Goal: Information Seeking & Learning: Learn about a topic

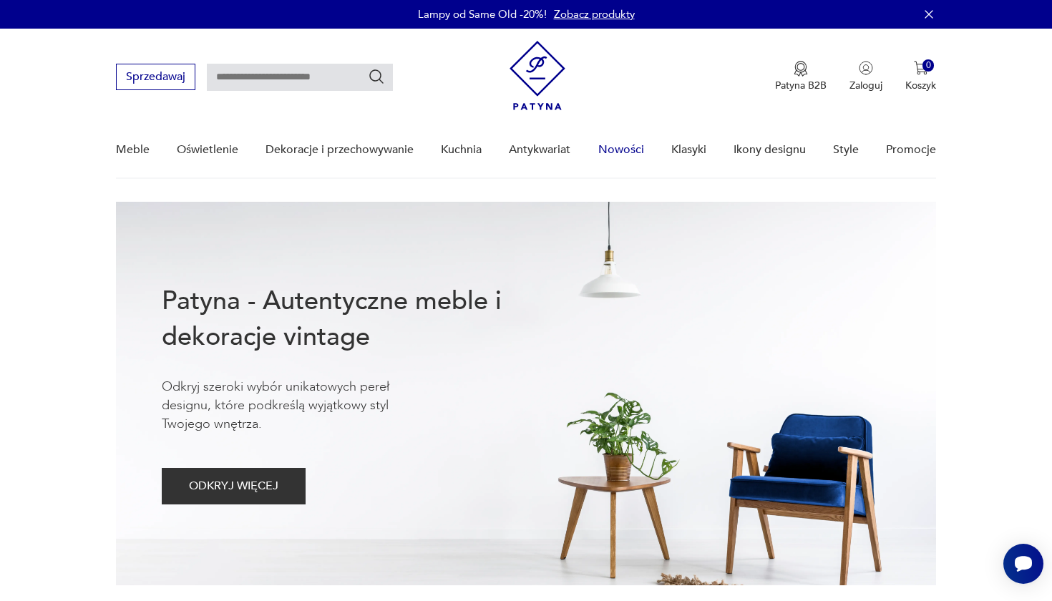
click at [634, 155] on link "Nowości" at bounding box center [621, 149] width 46 height 55
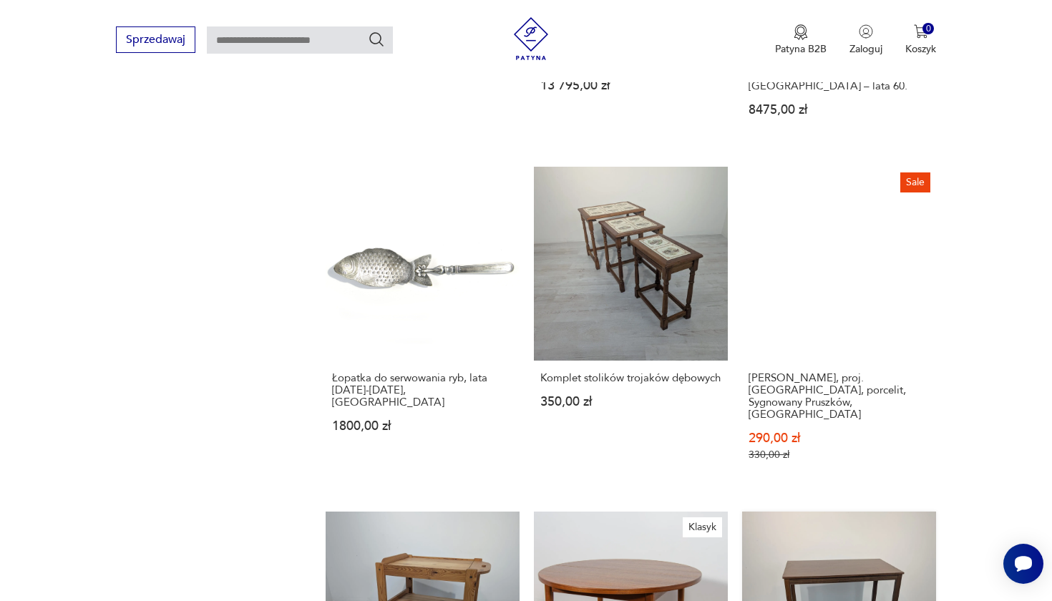
scroll to position [1270, 0]
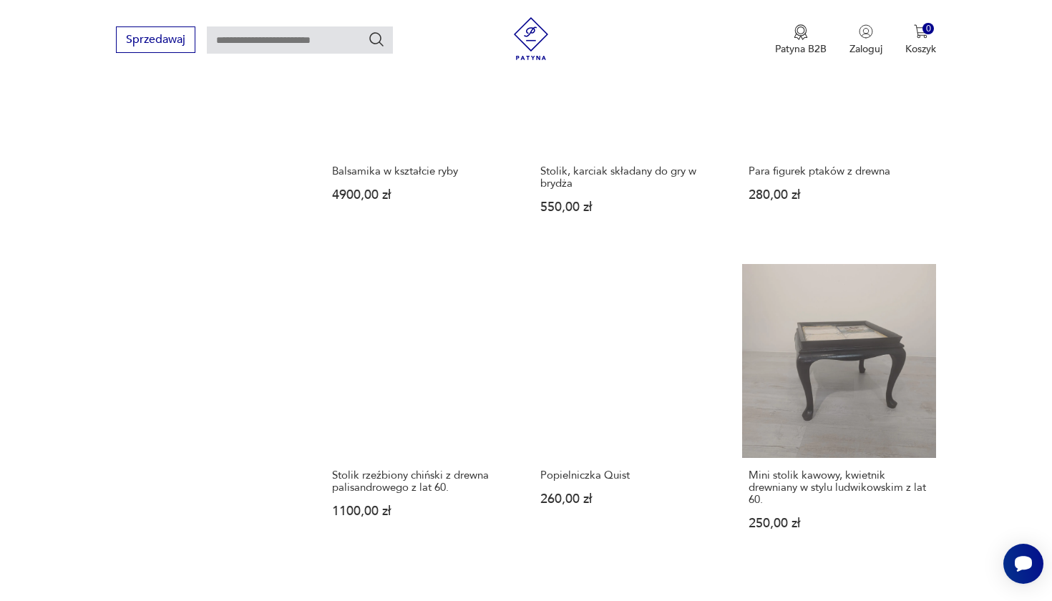
scroll to position [1166, 0]
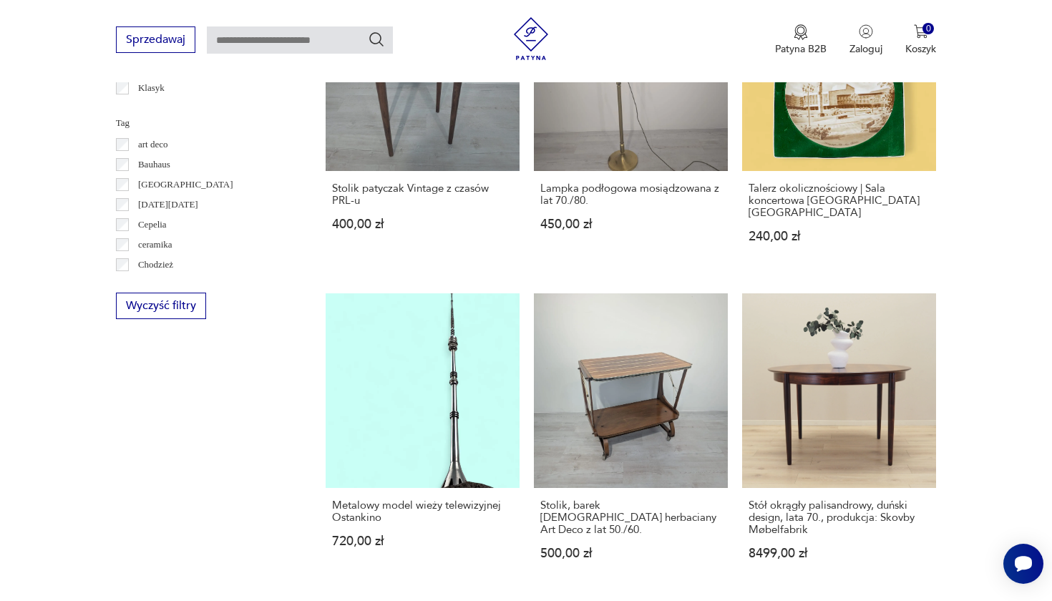
scroll to position [777, 0]
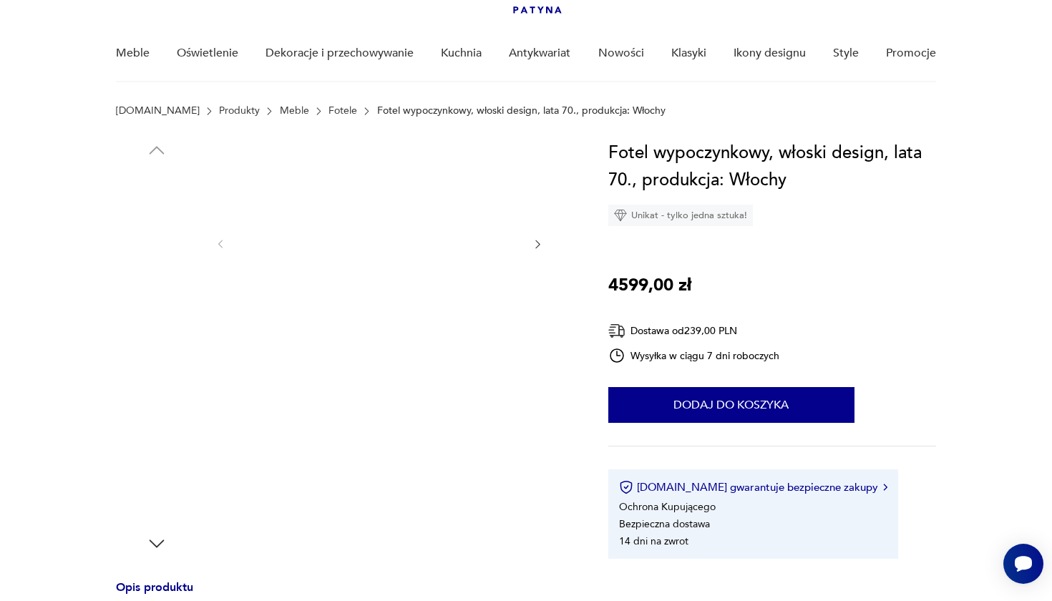
scroll to position [98, 0]
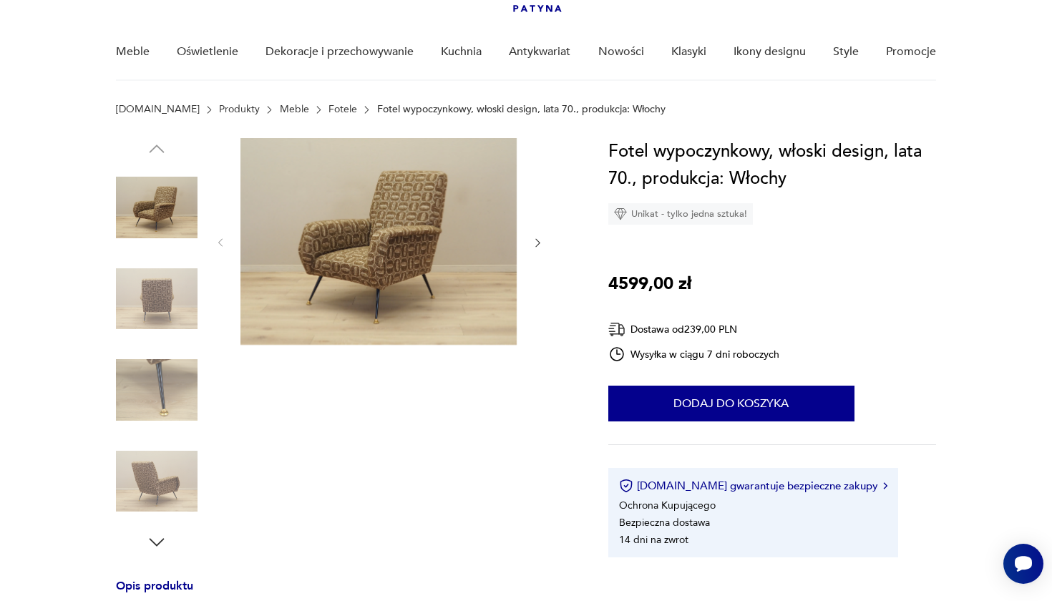
click at [358, 250] on img at bounding box center [378, 241] width 276 height 207
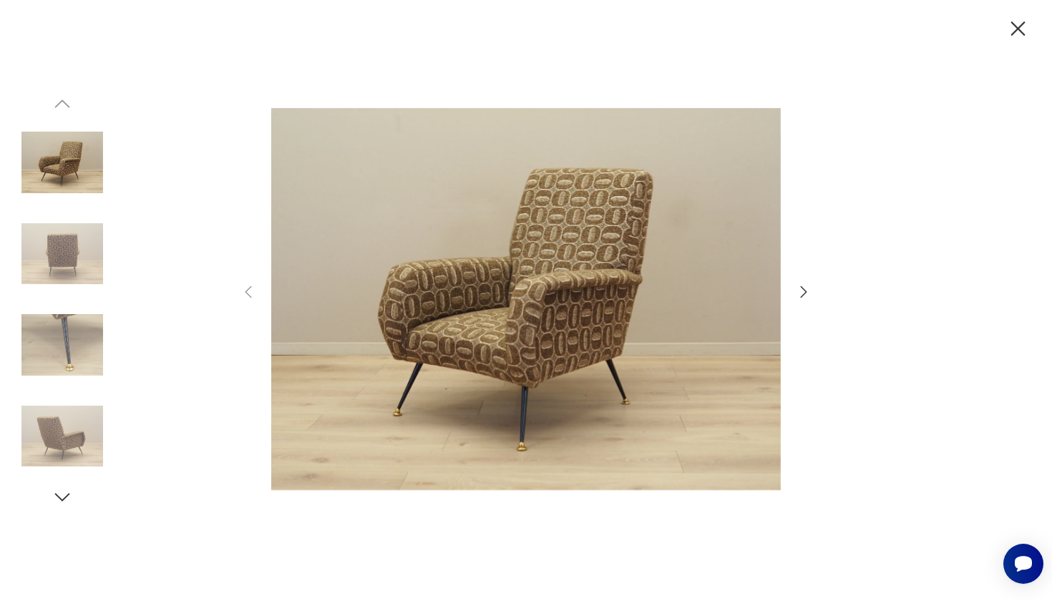
click at [803, 293] on icon "button" at bounding box center [803, 291] width 17 height 17
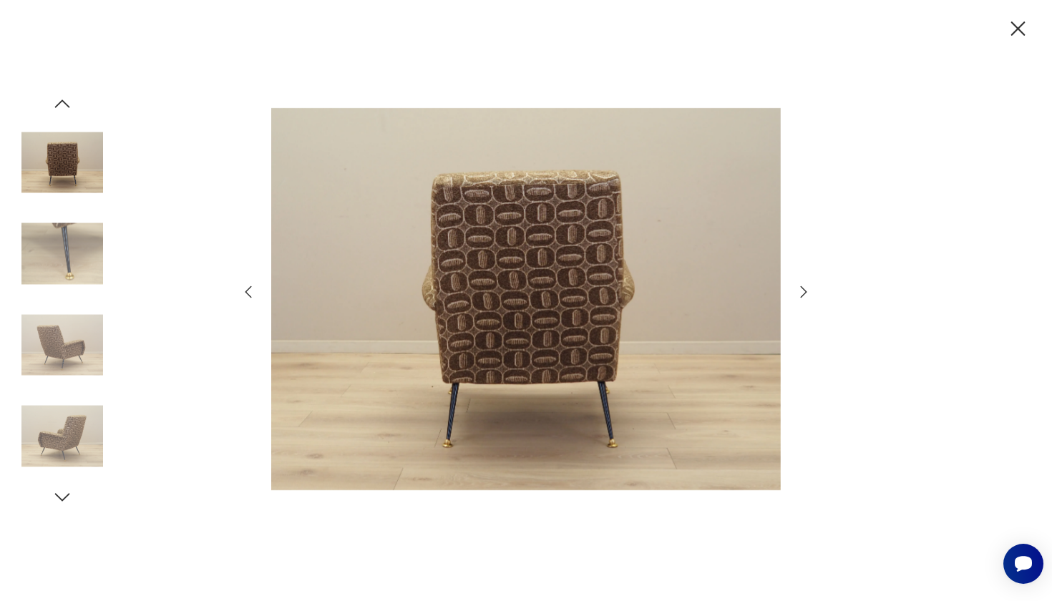
click at [803, 293] on icon "button" at bounding box center [803, 291] width 17 height 17
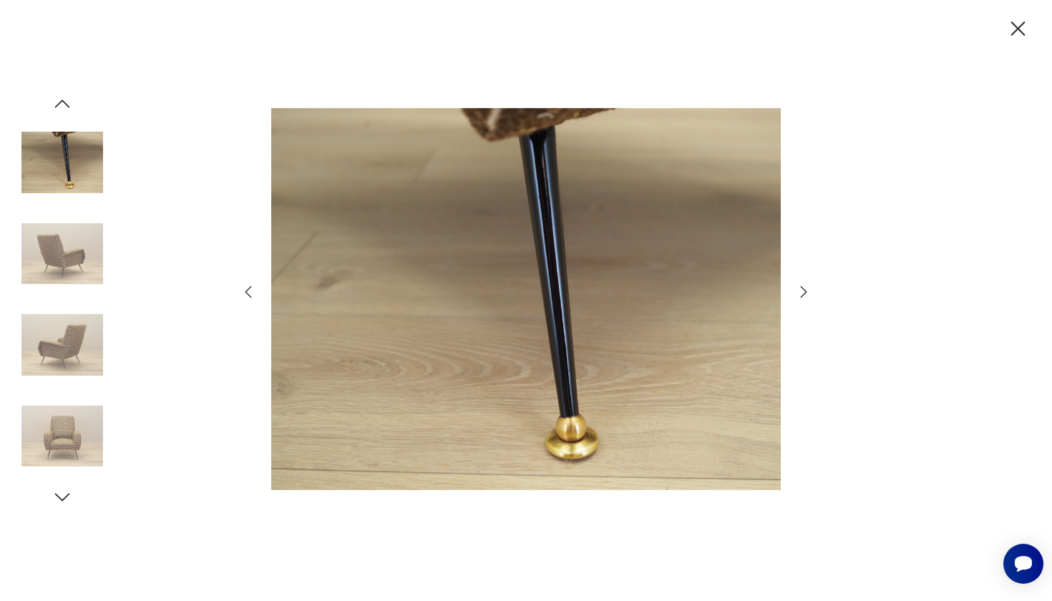
click at [803, 293] on icon "button" at bounding box center [803, 291] width 17 height 17
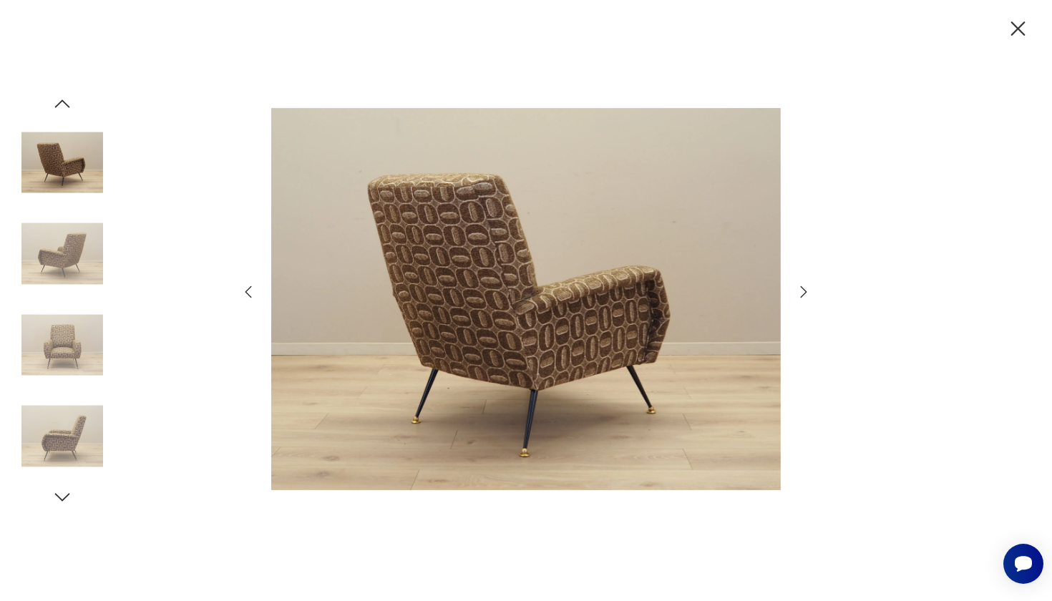
click at [803, 293] on icon "button" at bounding box center [803, 291] width 17 height 17
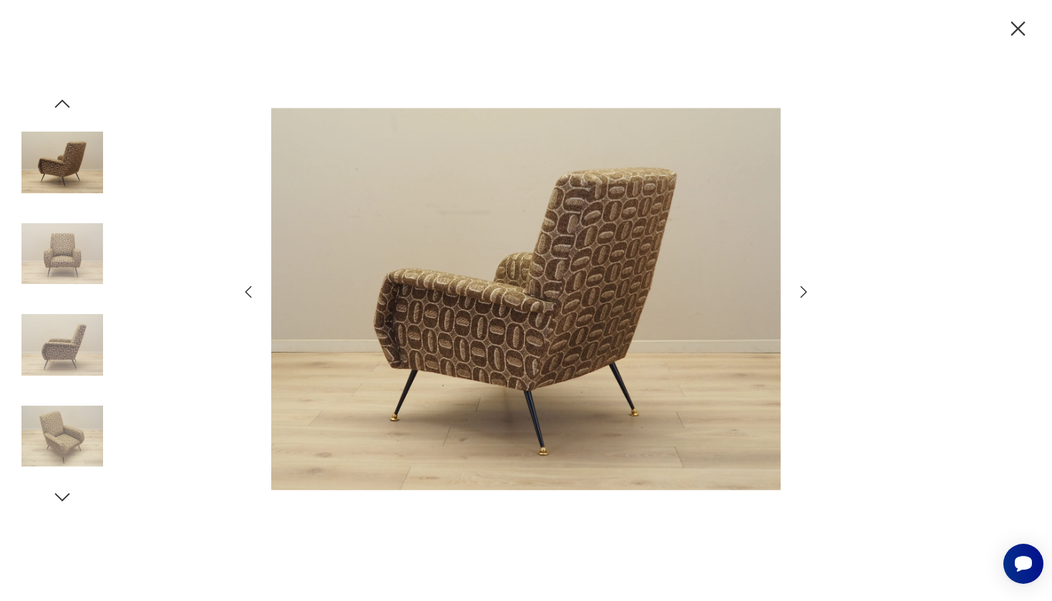
click at [803, 293] on icon "button" at bounding box center [803, 291] width 17 height 17
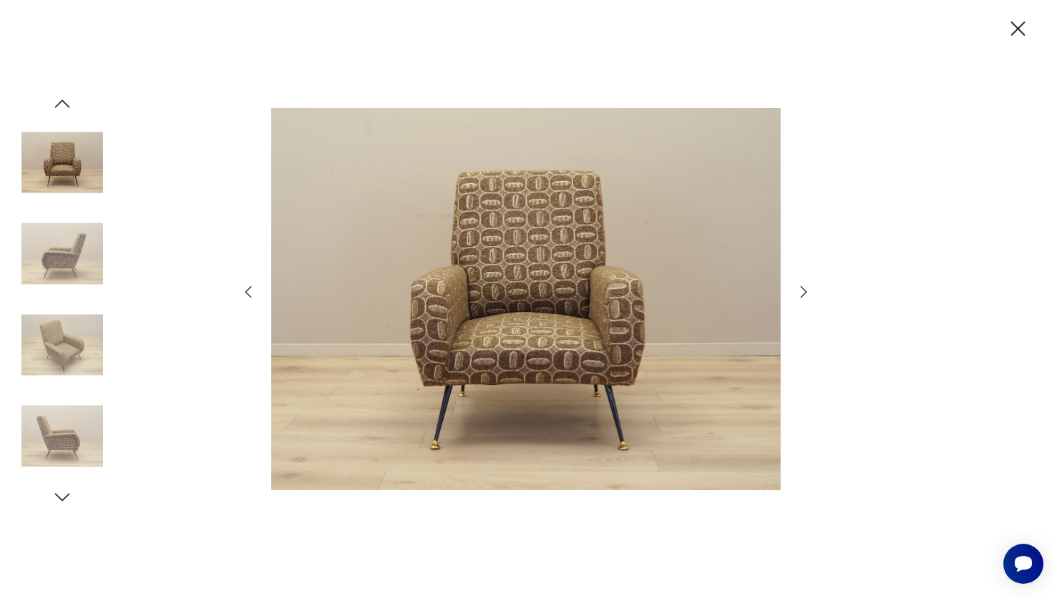
click at [803, 293] on icon "button" at bounding box center [803, 291] width 17 height 17
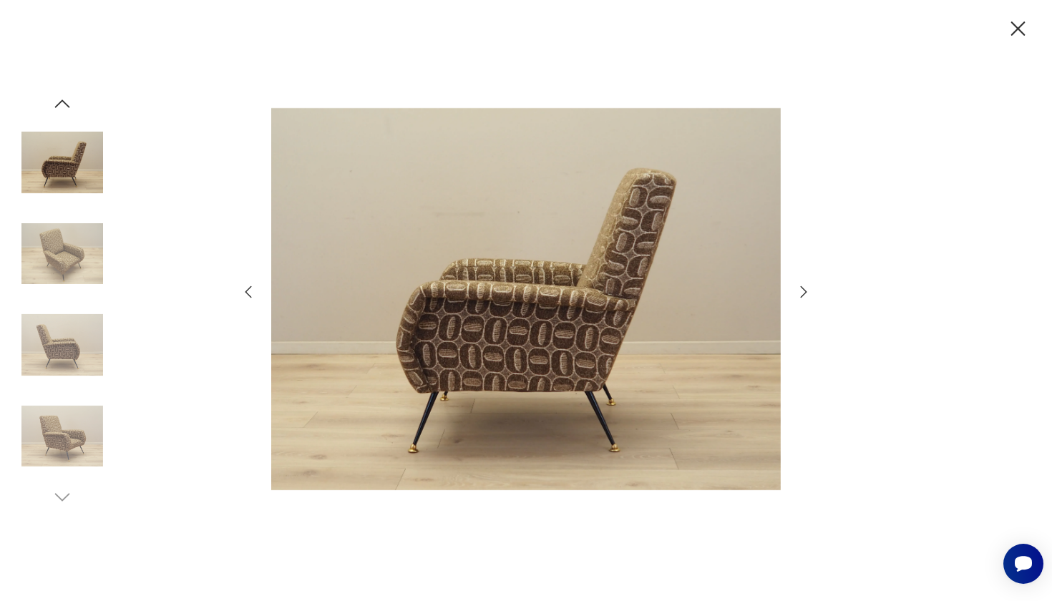
click at [803, 293] on icon "button" at bounding box center [803, 291] width 17 height 17
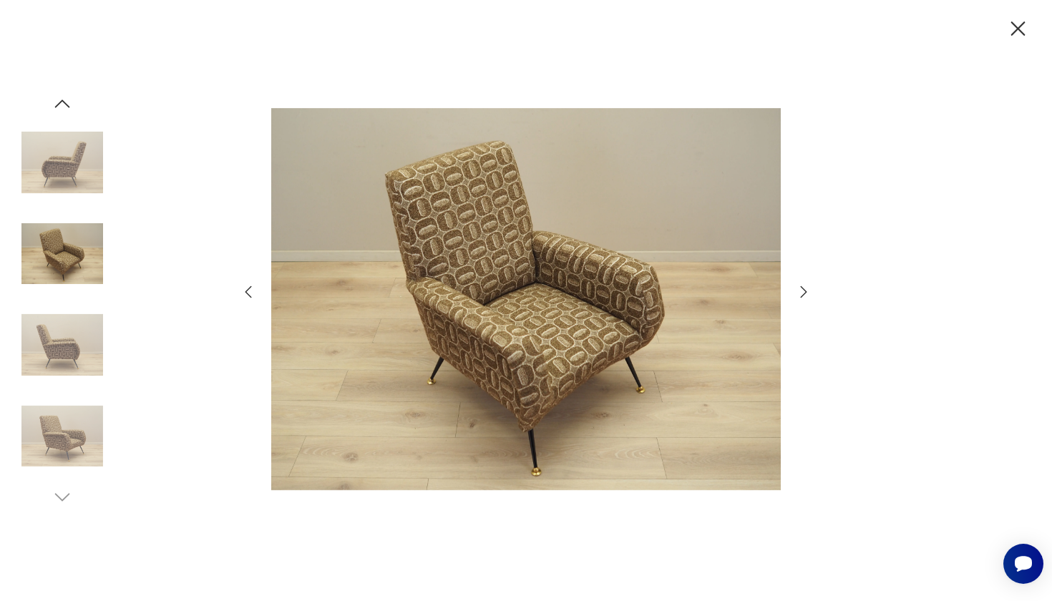
click at [803, 293] on icon "button" at bounding box center [803, 291] width 17 height 17
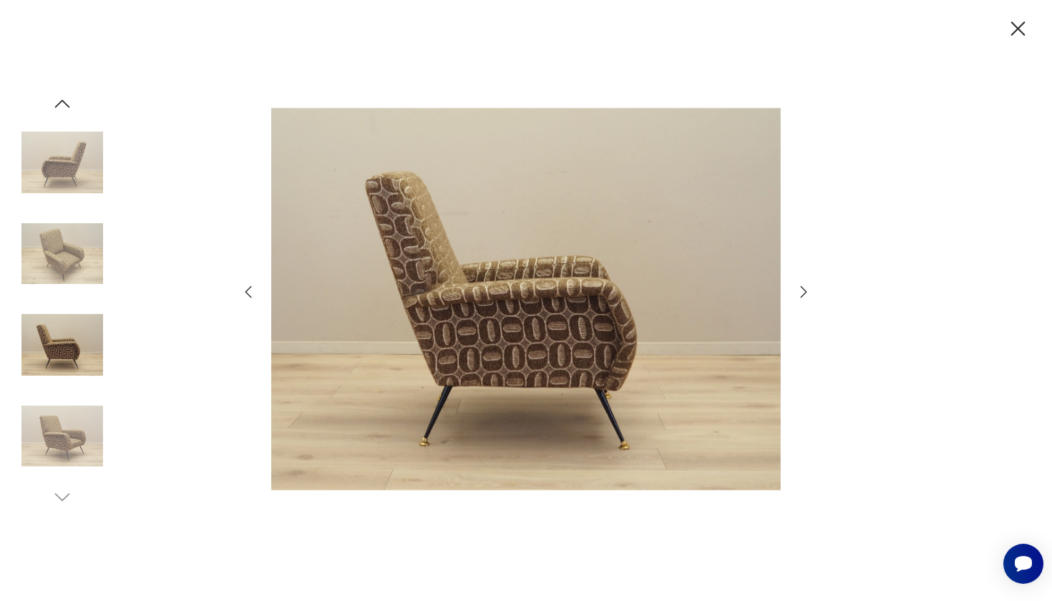
click at [803, 293] on icon "button" at bounding box center [803, 291] width 17 height 17
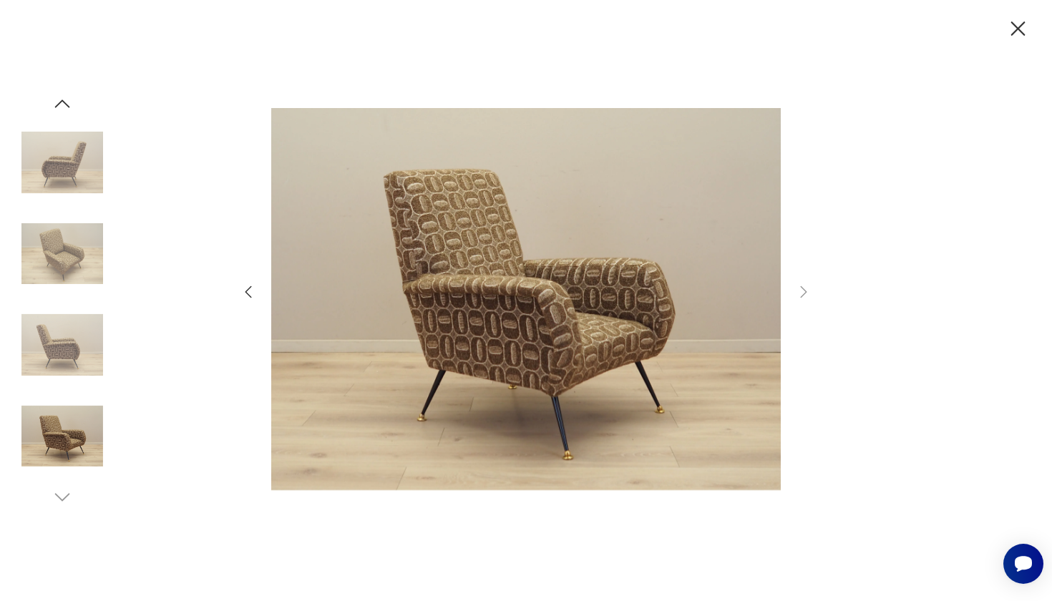
click at [1019, 26] on icon "button" at bounding box center [1018, 28] width 14 height 14
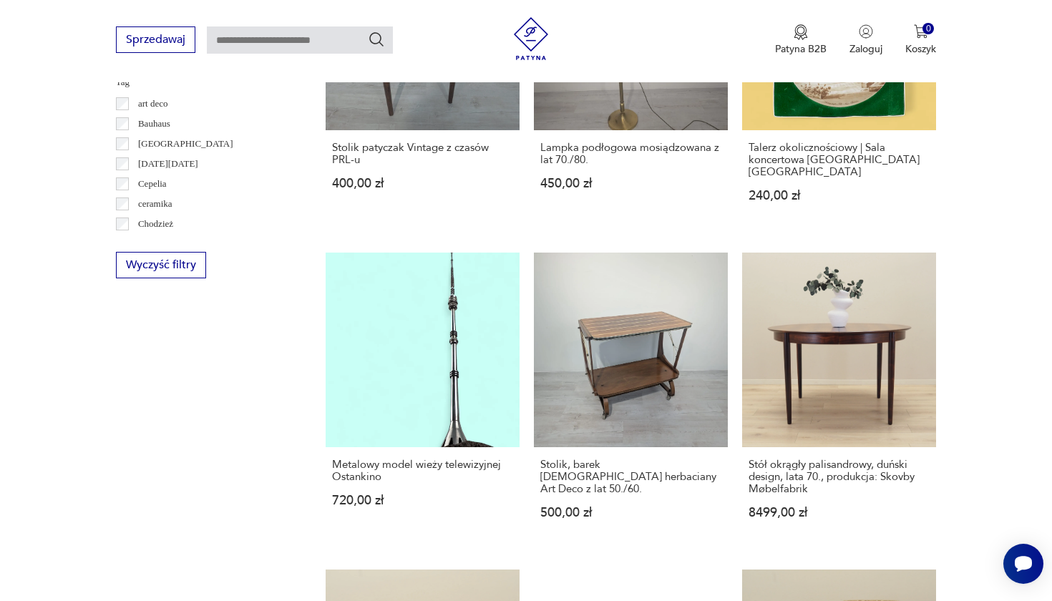
scroll to position [838, 0]
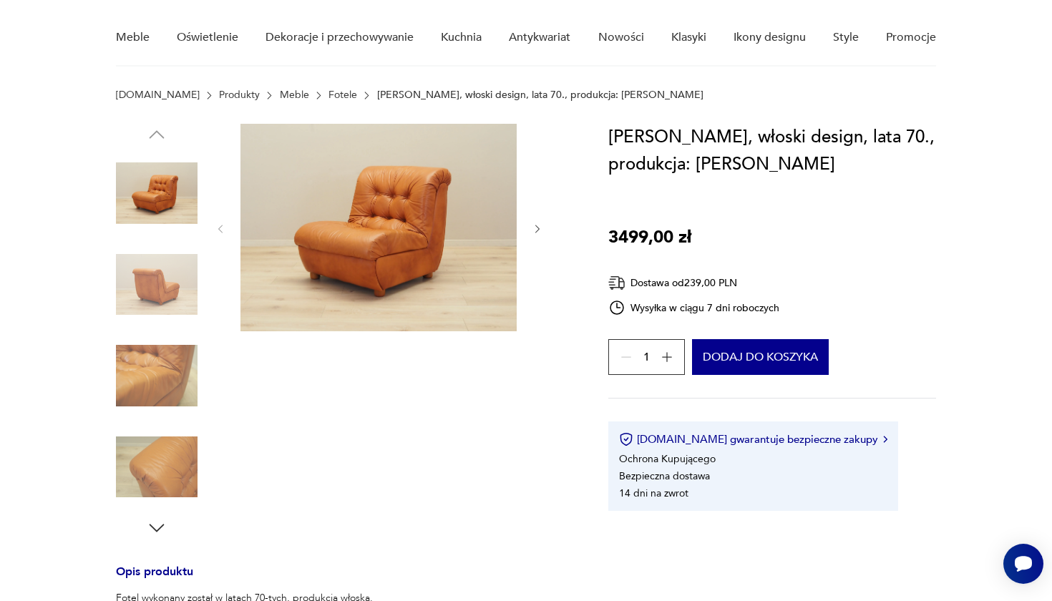
scroll to position [115, 0]
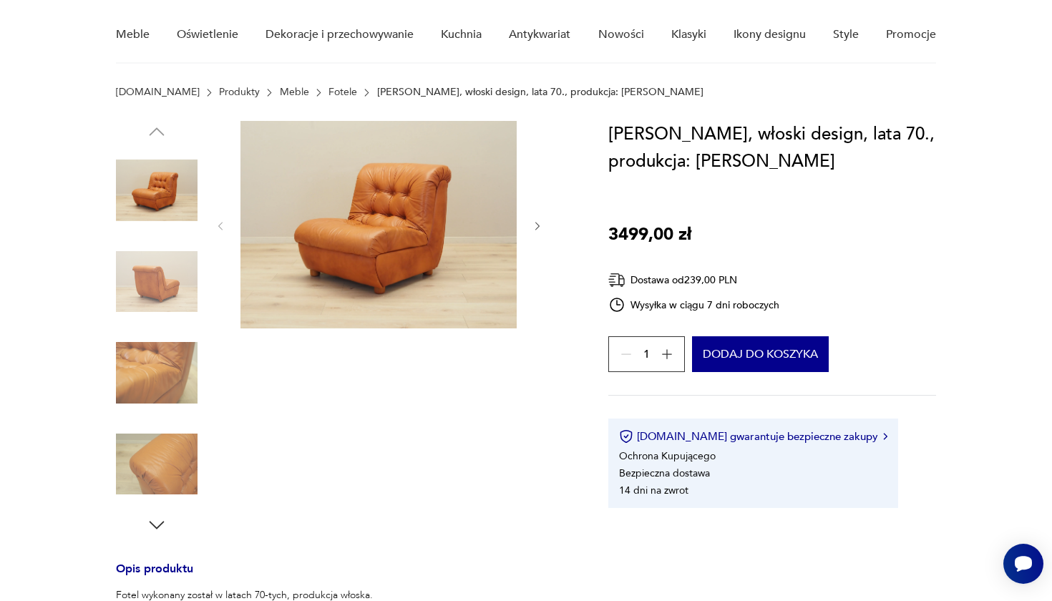
click at [152, 377] on img at bounding box center [157, 373] width 82 height 82
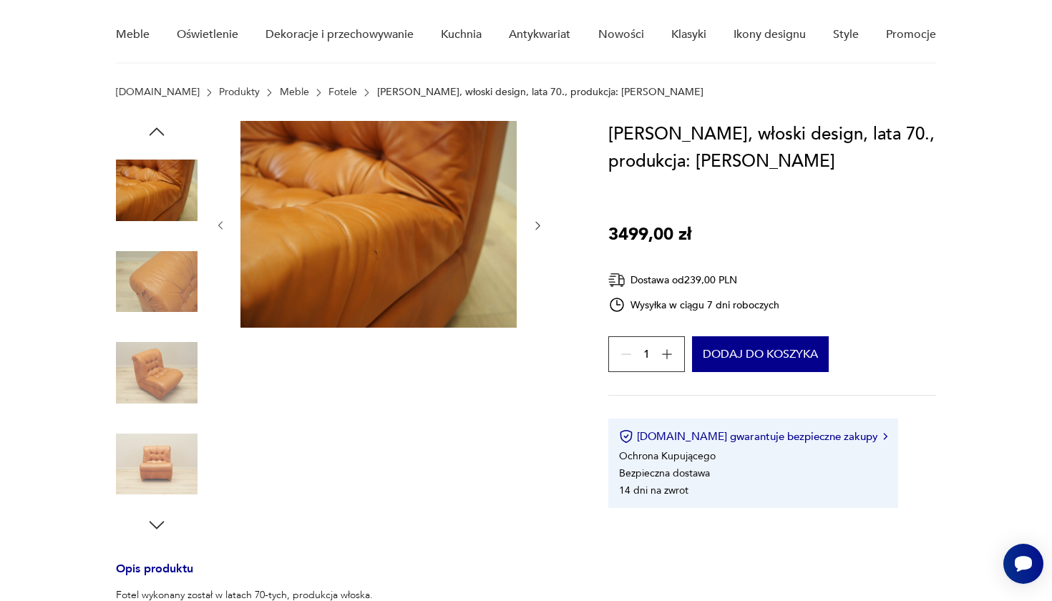
click at [161, 371] on img at bounding box center [157, 373] width 82 height 82
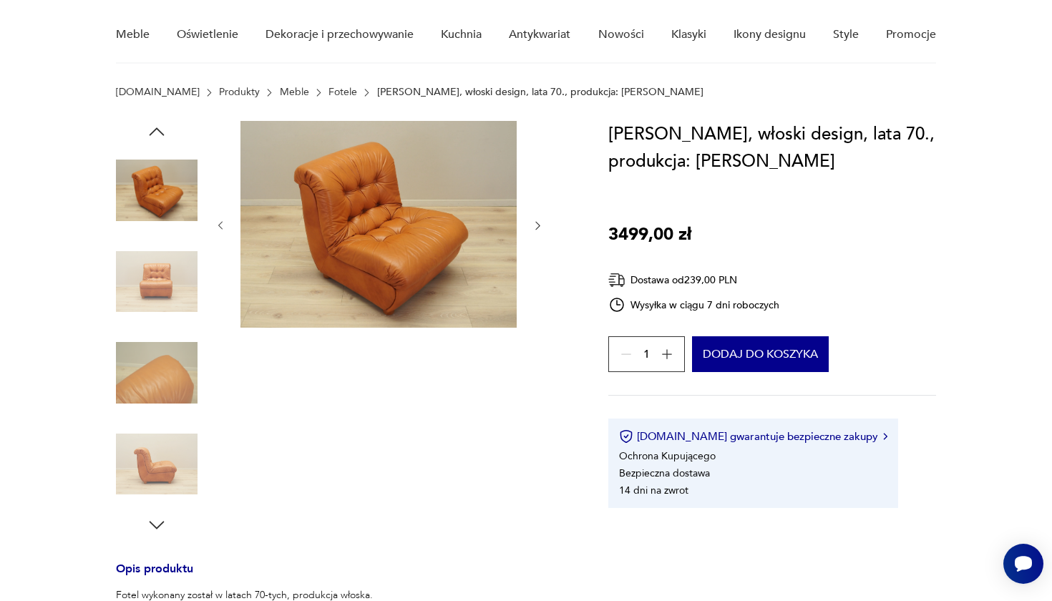
click at [151, 255] on img at bounding box center [157, 282] width 82 height 82
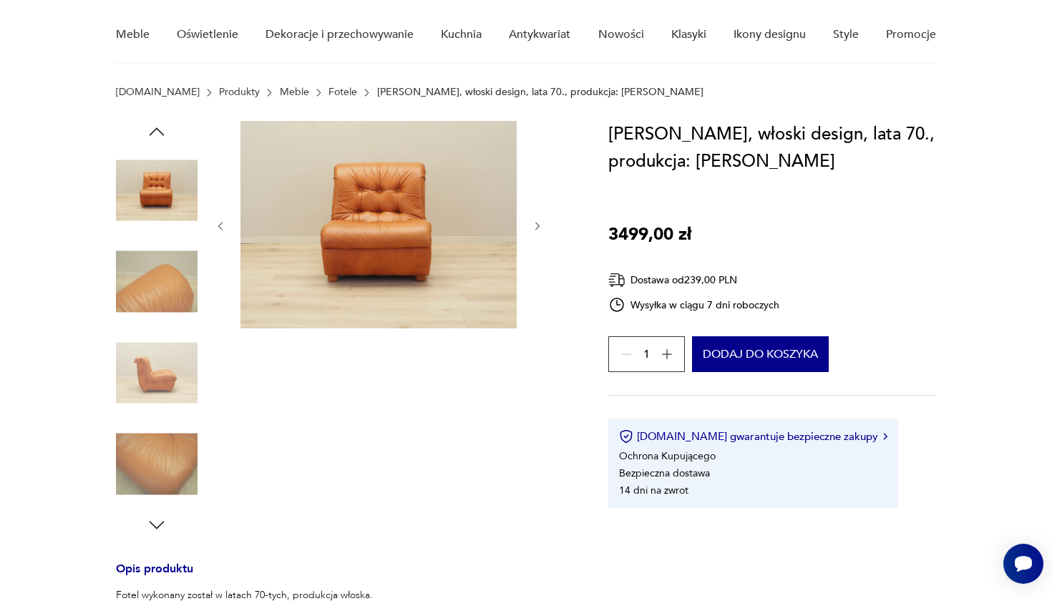
click at [167, 212] on img at bounding box center [157, 191] width 82 height 82
click at [155, 483] on img at bounding box center [157, 464] width 82 height 82
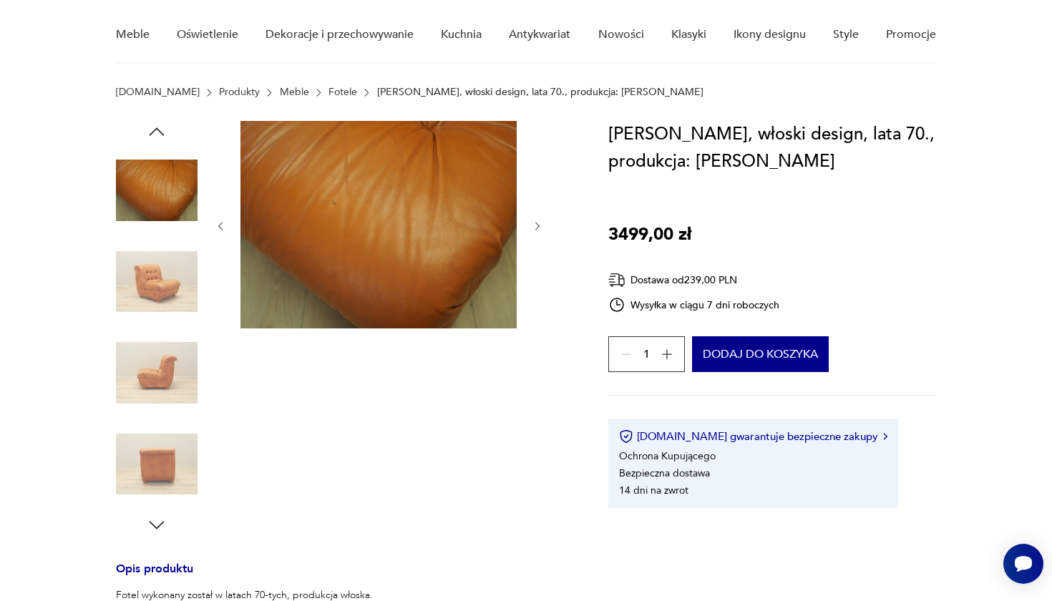
click at [169, 366] on img at bounding box center [157, 373] width 82 height 82
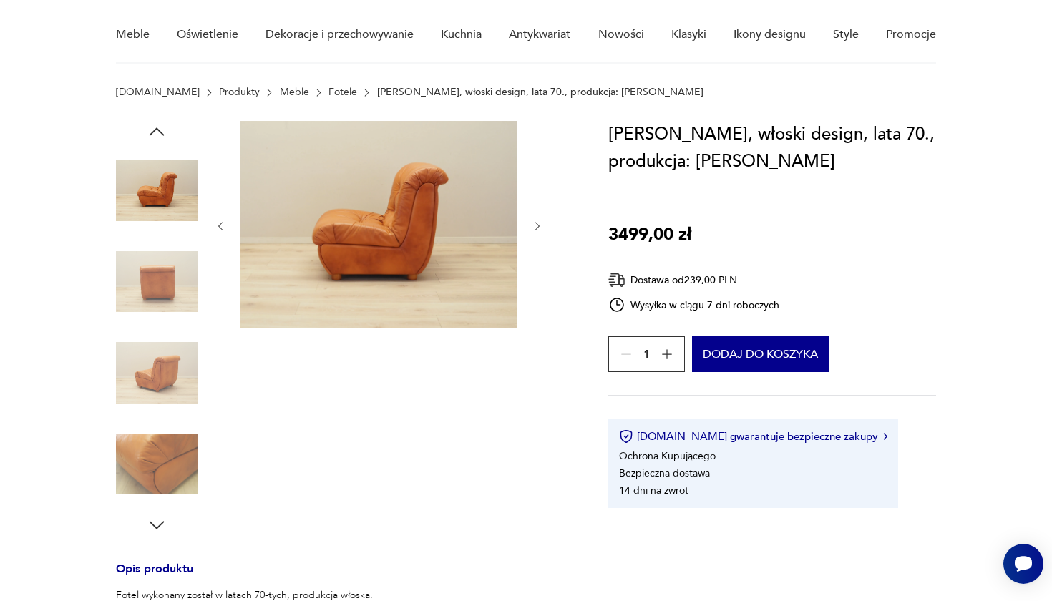
click at [172, 275] on img at bounding box center [157, 282] width 82 height 82
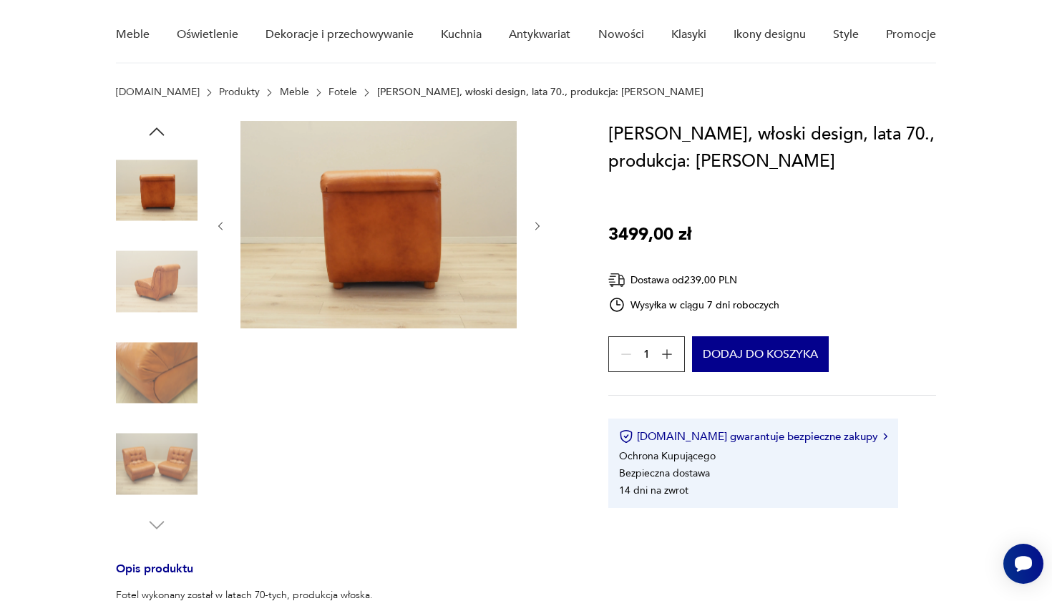
click at [162, 459] on img at bounding box center [157, 464] width 82 height 82
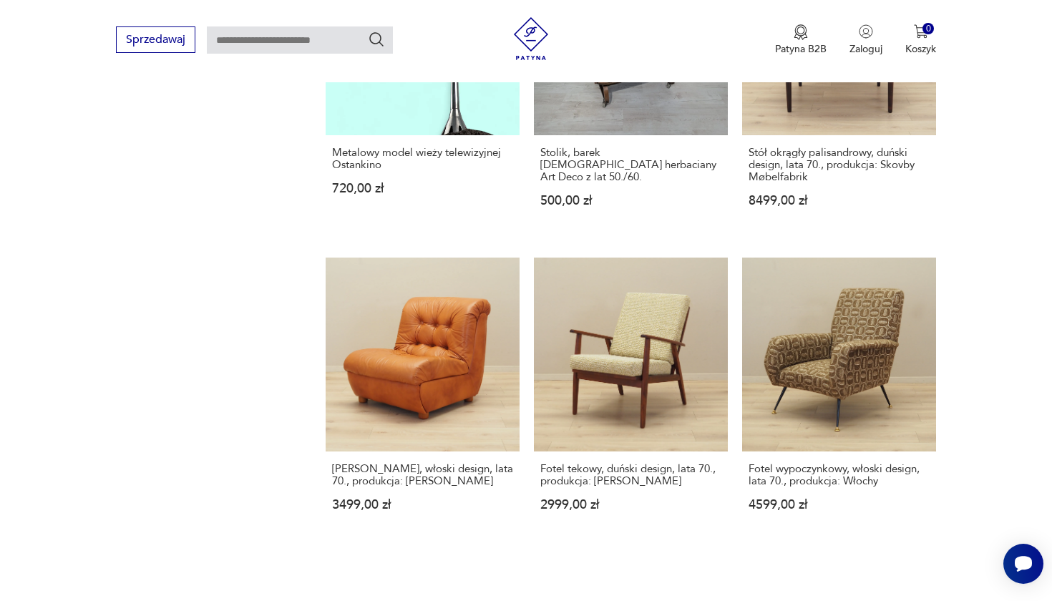
scroll to position [1152, 0]
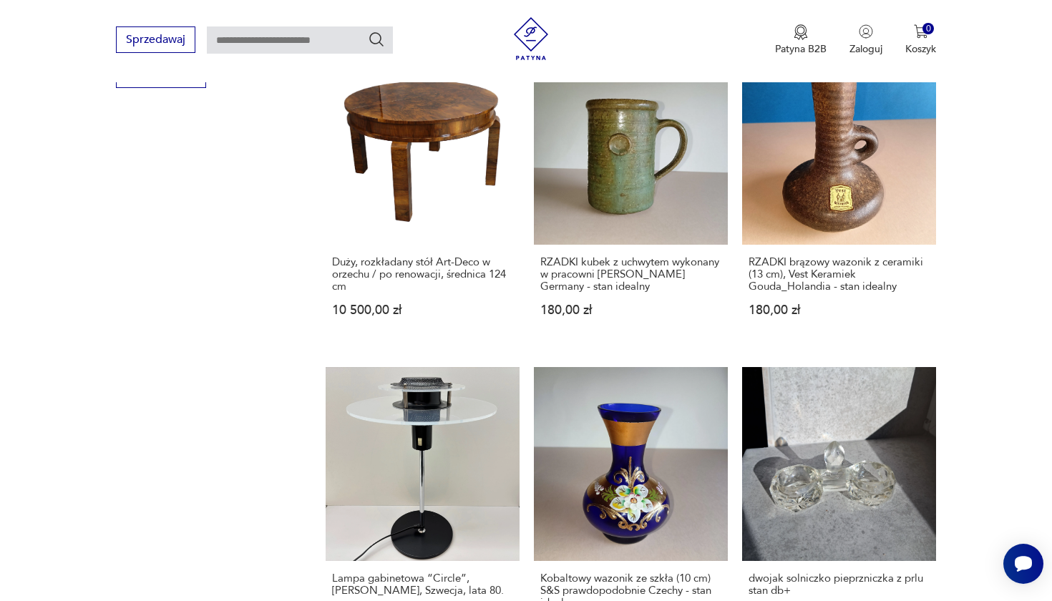
scroll to position [1029, 0]
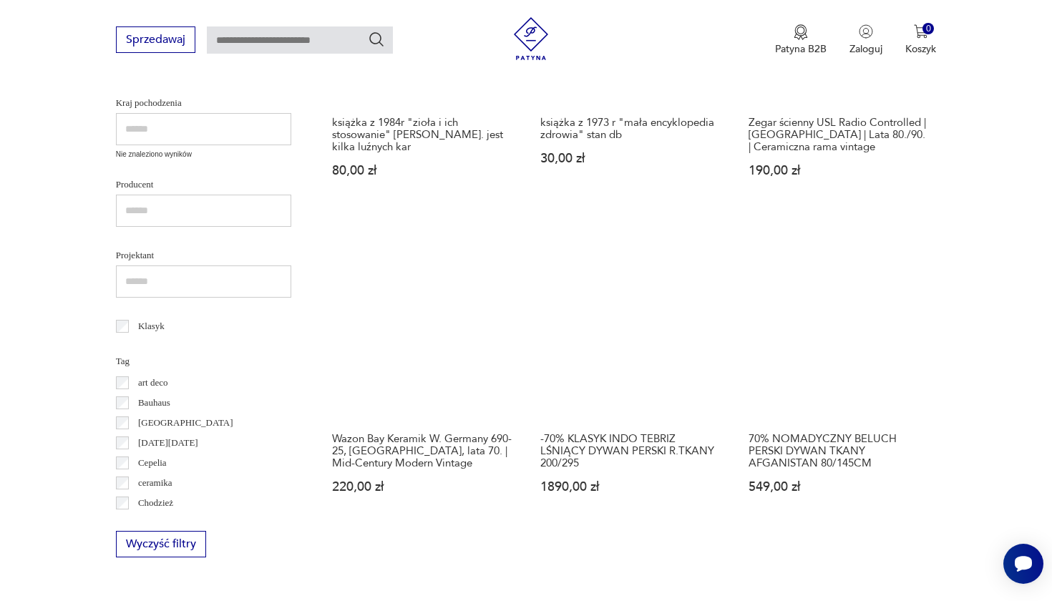
scroll to position [542, 0]
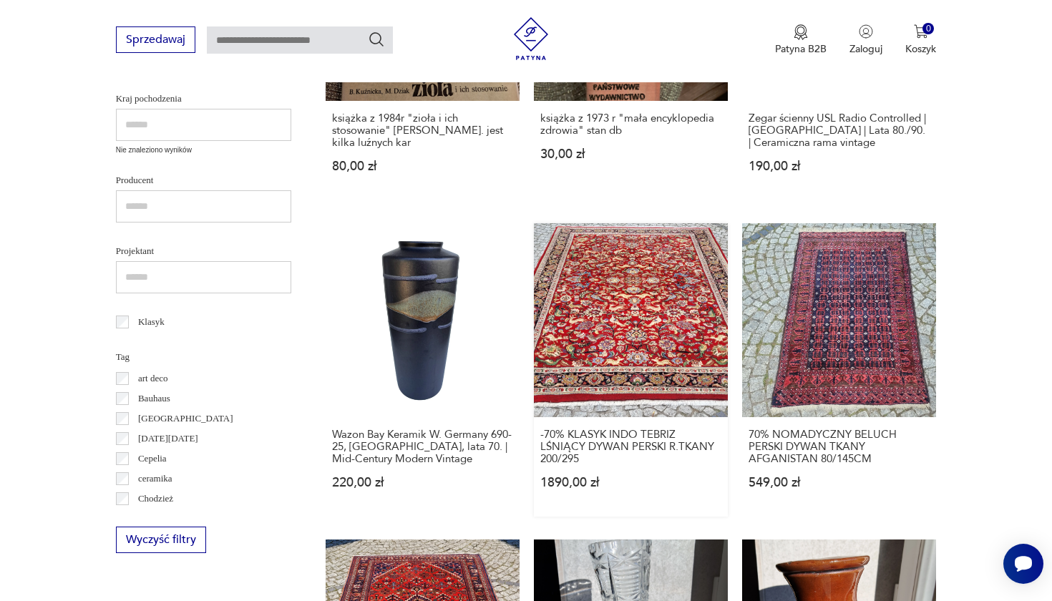
click at [534, 313] on link "-70% KLASYK INDO TEBRIZ LŚNIĄCY DYWAN PERSKI R.TKANY 200/295 1890,00 zł" at bounding box center [631, 369] width 194 height 293
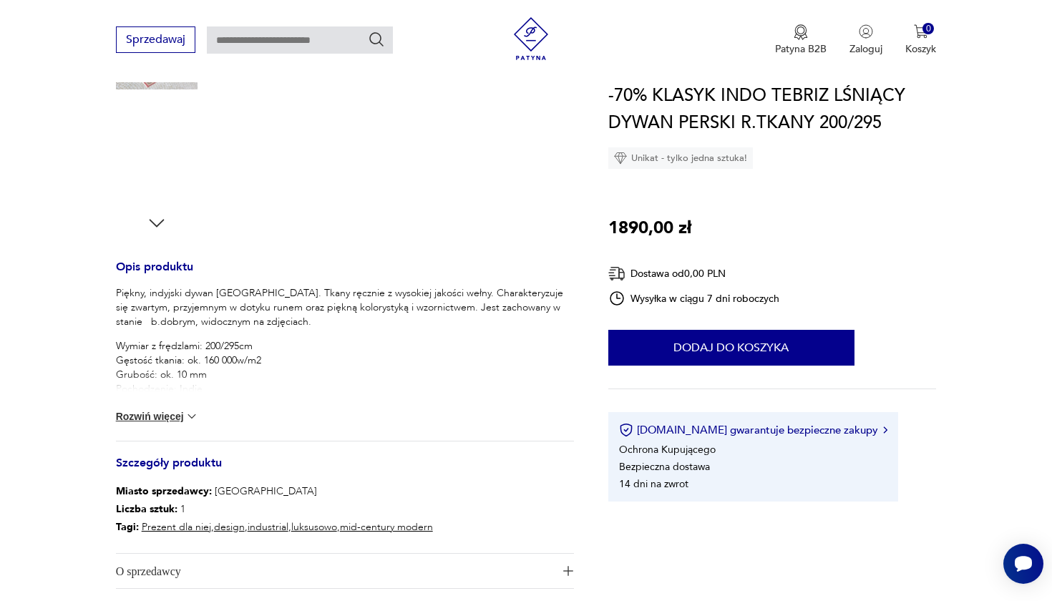
scroll to position [437, 0]
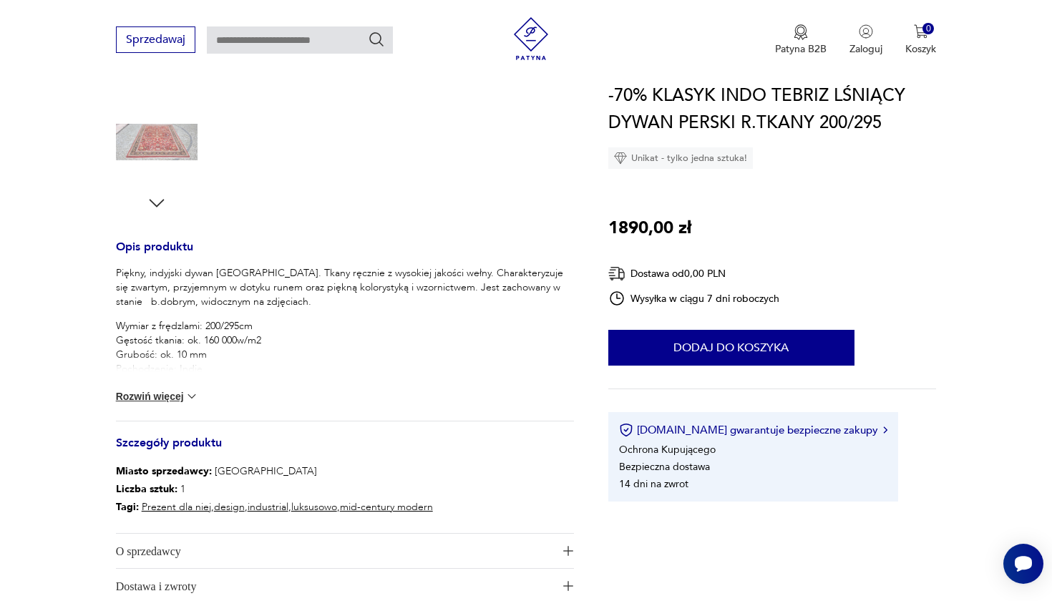
click at [139, 400] on button "Rozwiń więcej" at bounding box center [157, 396] width 83 height 14
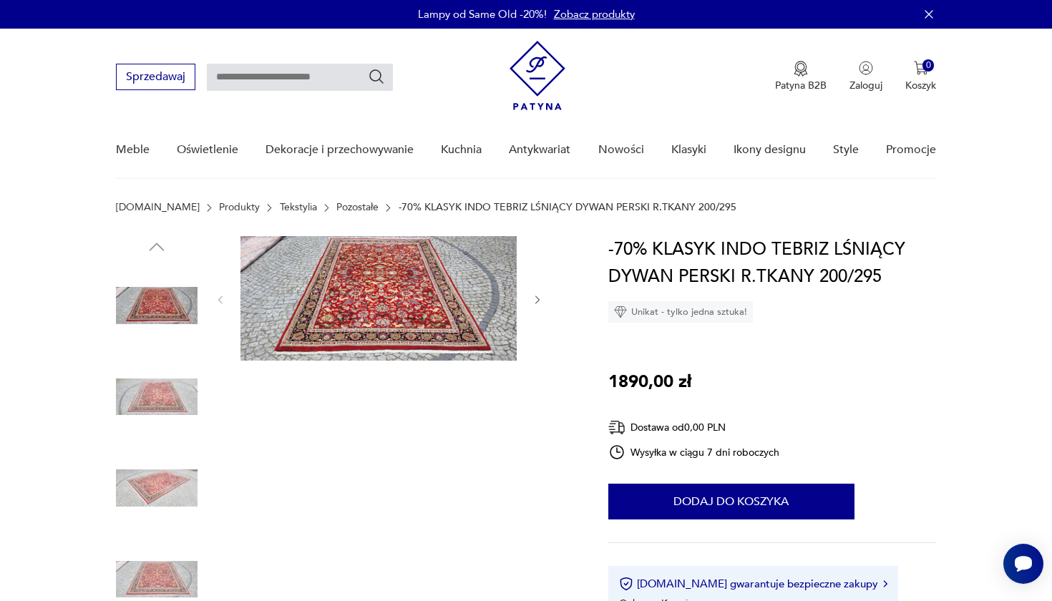
scroll to position [0, 0]
click at [369, 319] on img at bounding box center [378, 298] width 276 height 124
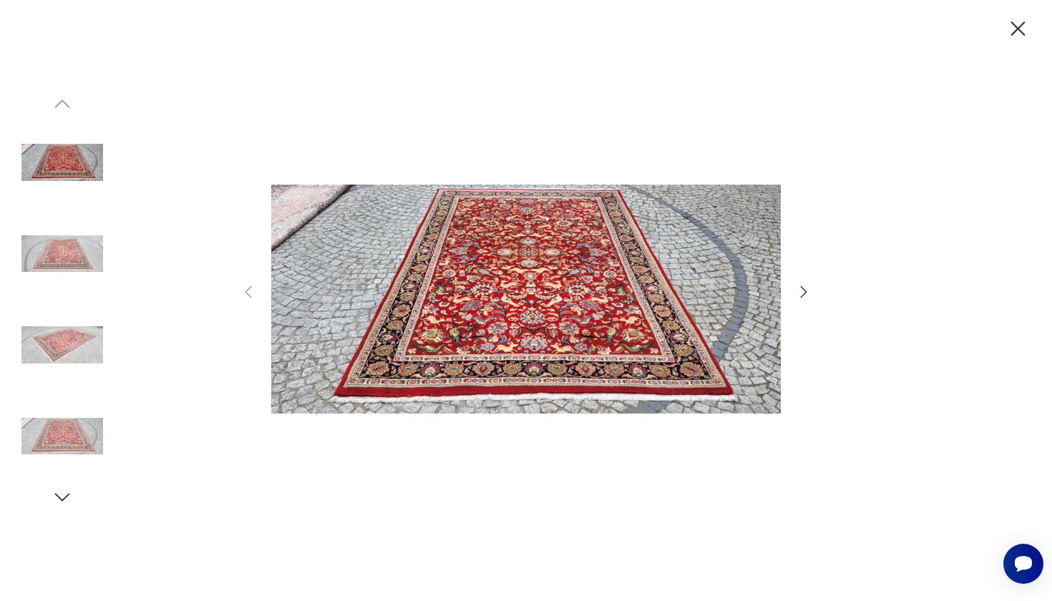
click at [61, 428] on img at bounding box center [62, 437] width 82 height 82
click at [65, 344] on img at bounding box center [62, 345] width 82 height 82
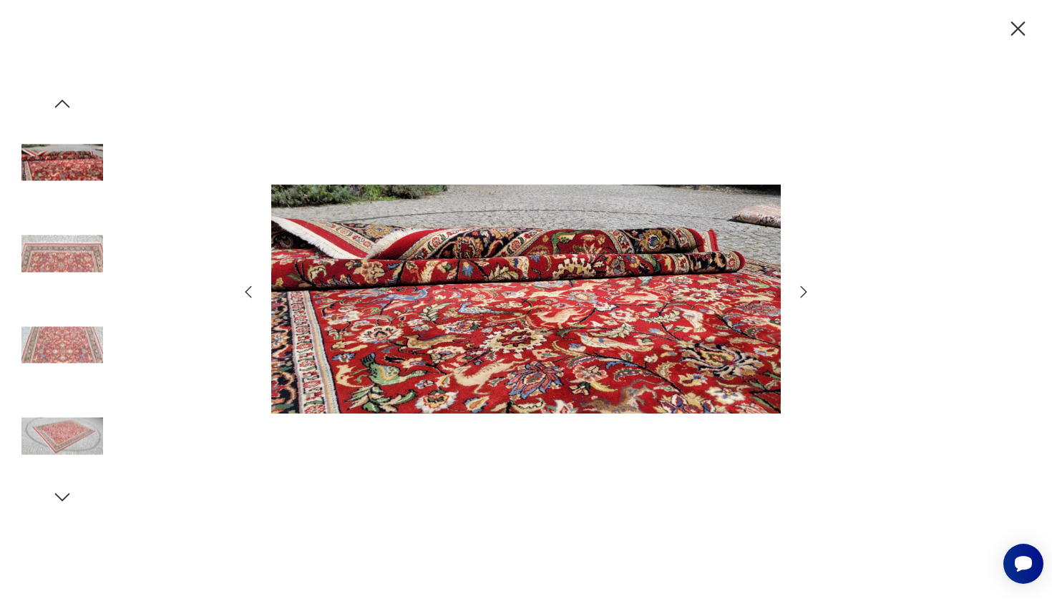
click at [61, 430] on img at bounding box center [62, 437] width 82 height 82
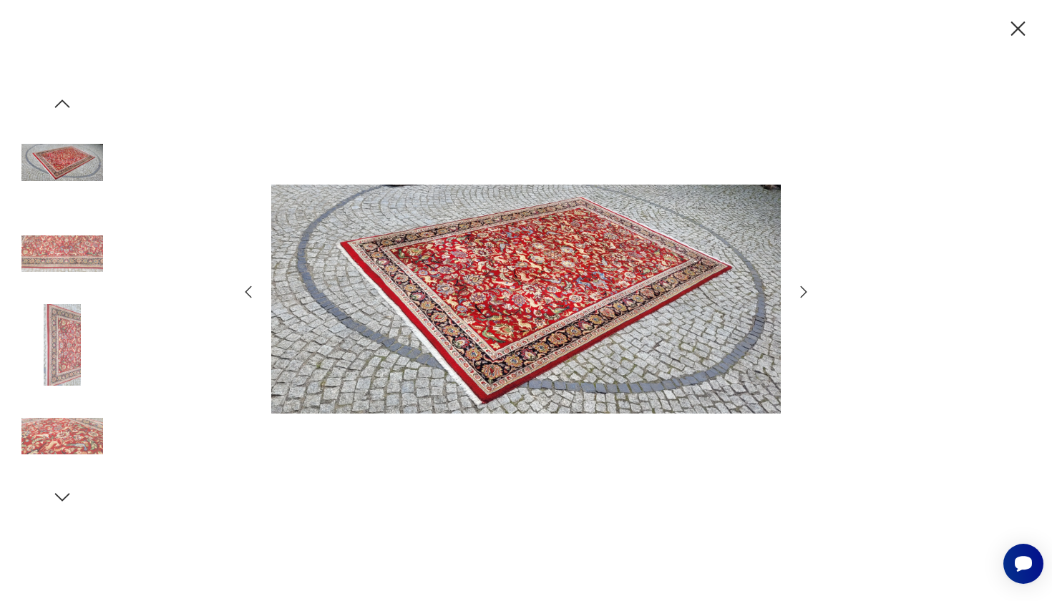
click at [65, 346] on img at bounding box center [62, 345] width 82 height 82
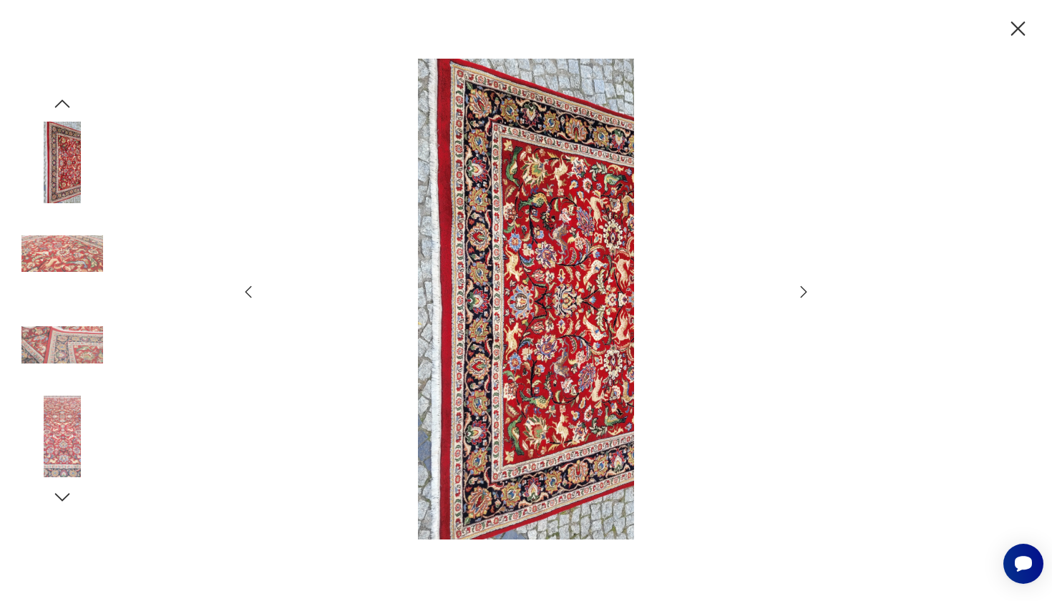
click at [1016, 31] on icon "button" at bounding box center [1018, 28] width 14 height 14
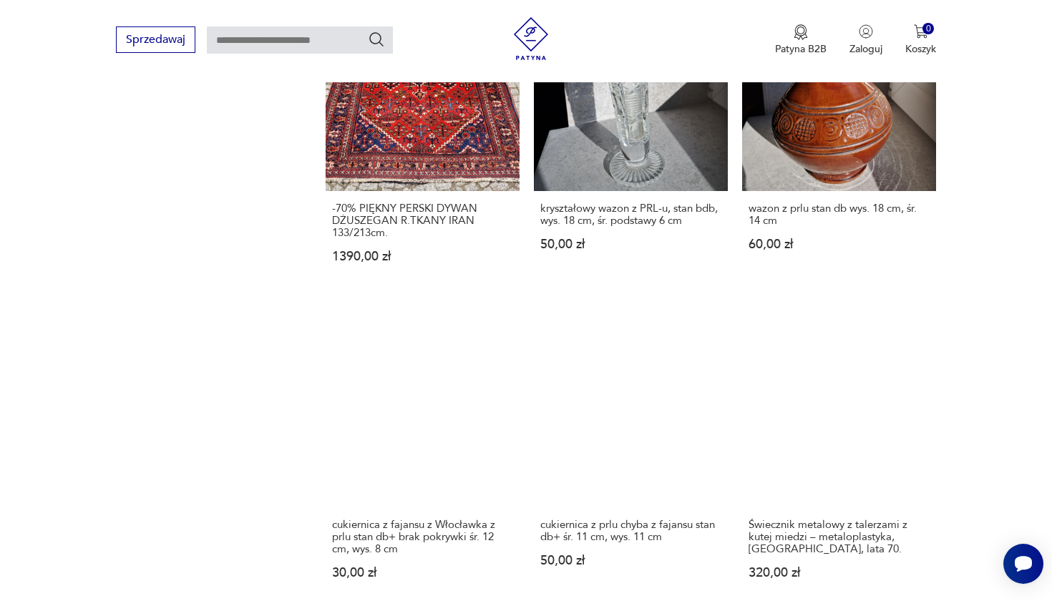
scroll to position [1094, 0]
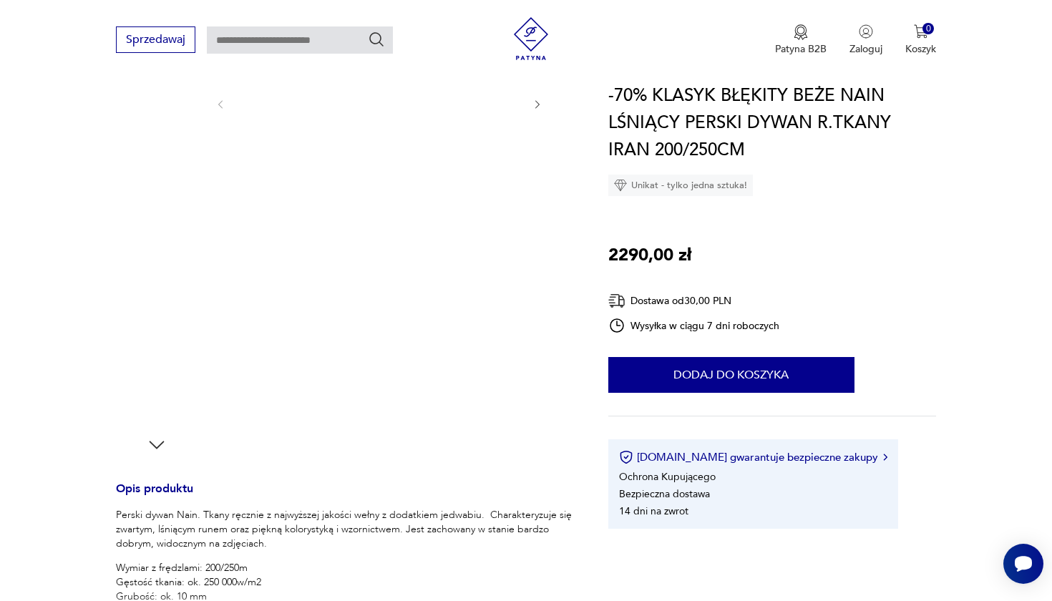
scroll to position [197, 0]
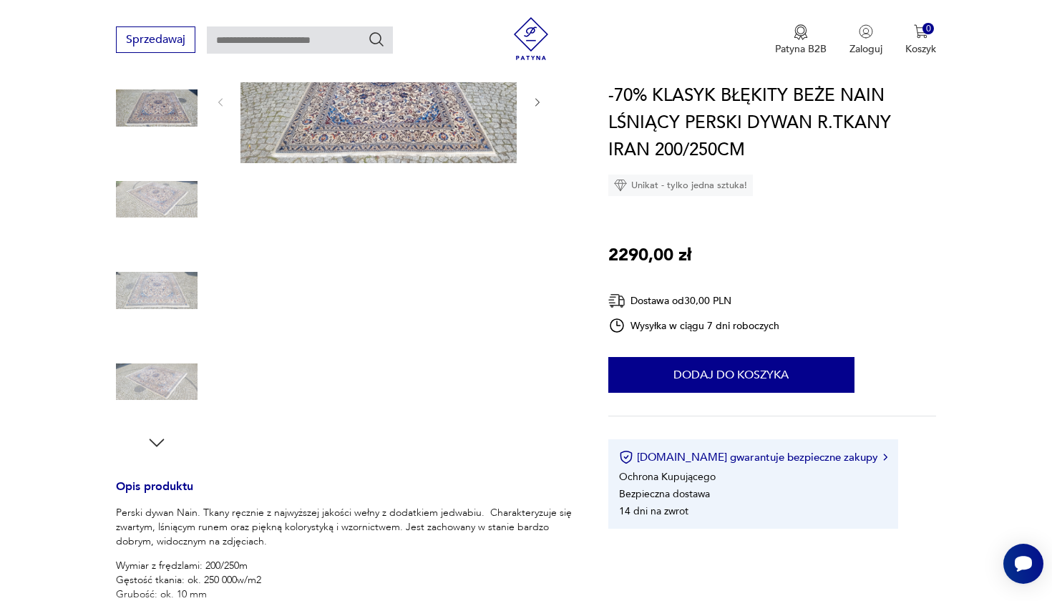
click at [408, 130] on img at bounding box center [378, 101] width 276 height 124
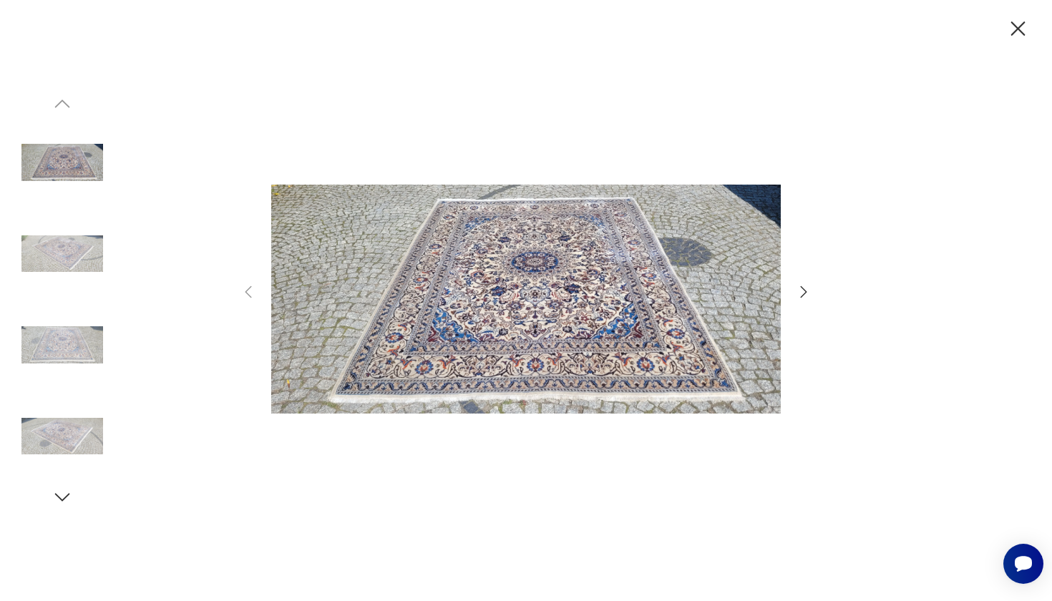
click at [77, 258] on img at bounding box center [62, 254] width 82 height 82
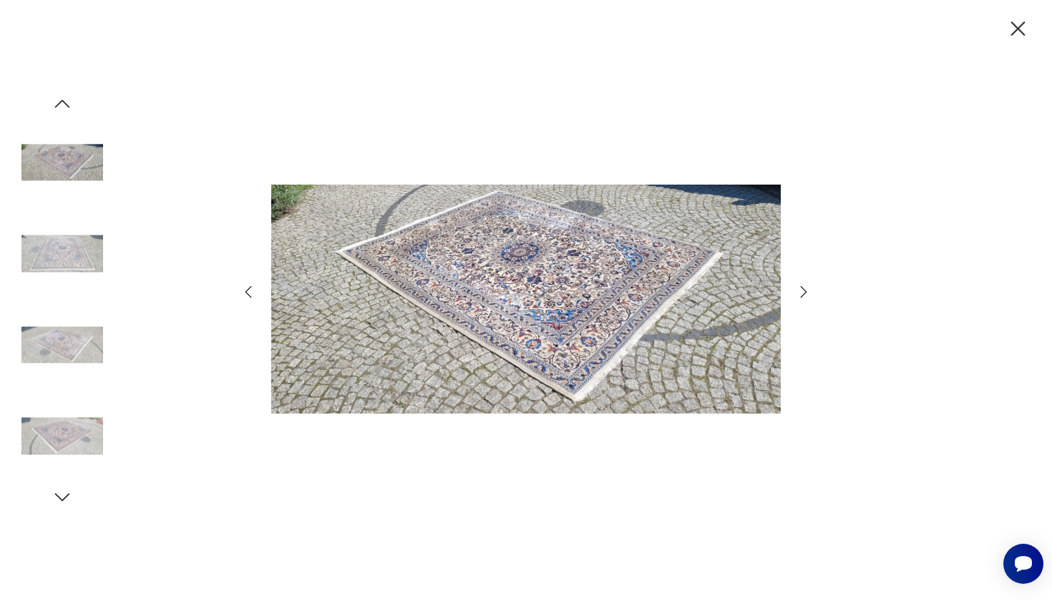
click at [65, 431] on img at bounding box center [62, 437] width 82 height 82
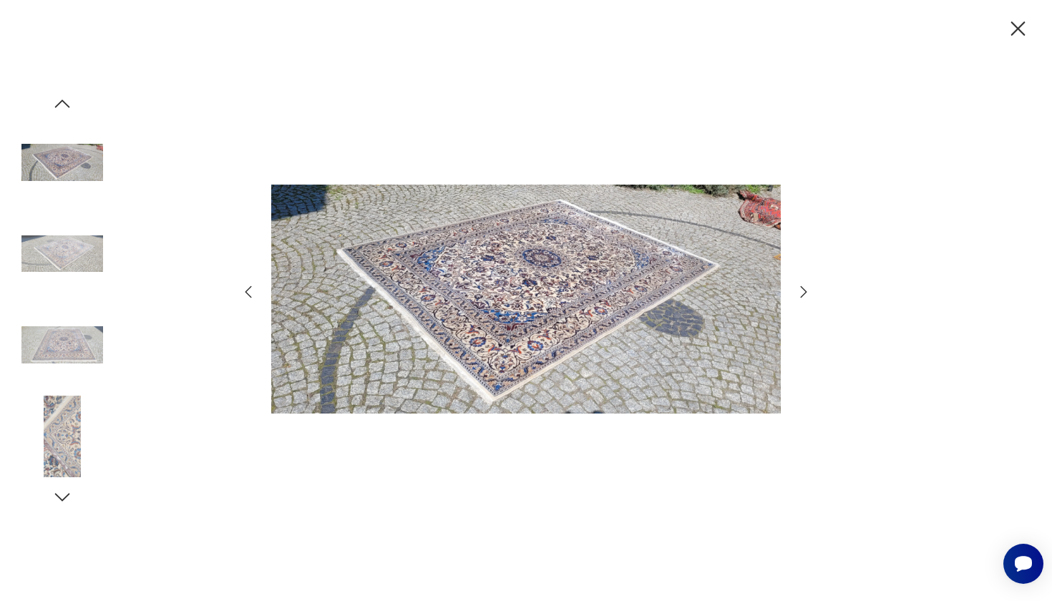
click at [57, 452] on img at bounding box center [62, 437] width 82 height 82
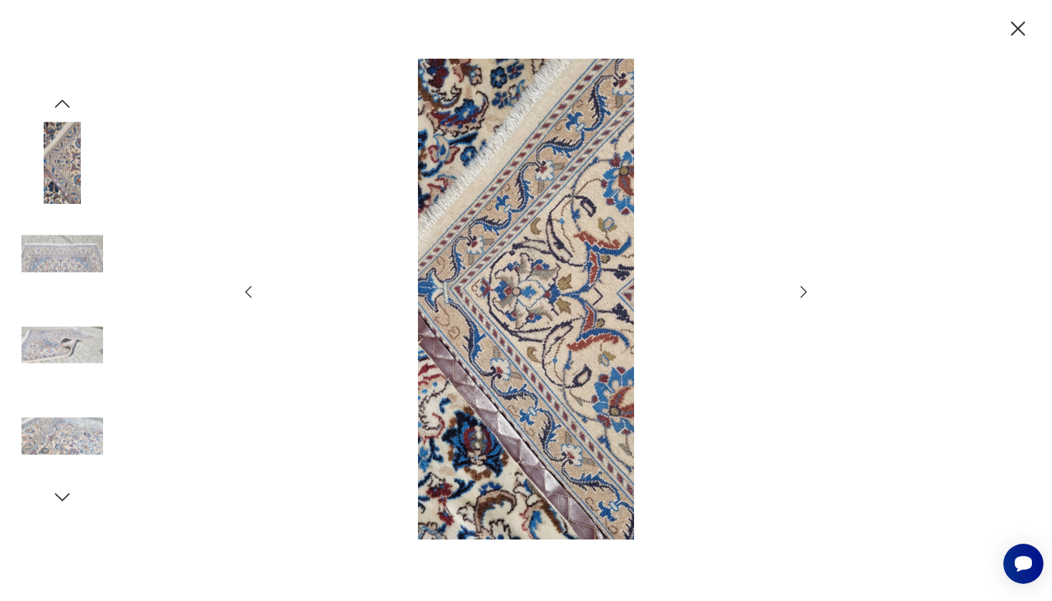
click at [84, 348] on img at bounding box center [62, 345] width 82 height 82
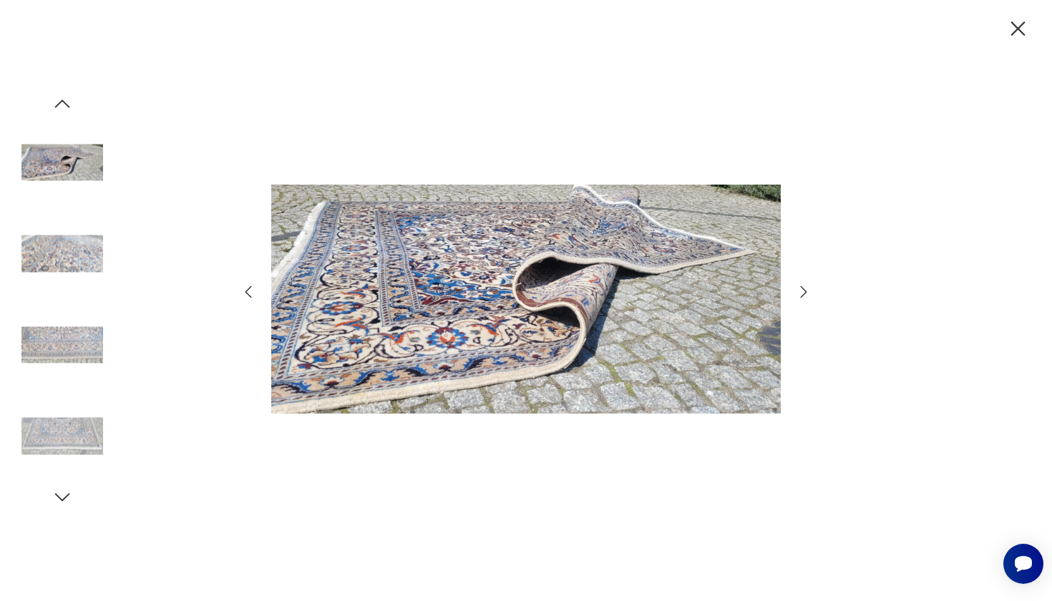
click at [375, 346] on img at bounding box center [525, 299] width 509 height 481
click at [67, 257] on img at bounding box center [62, 254] width 82 height 82
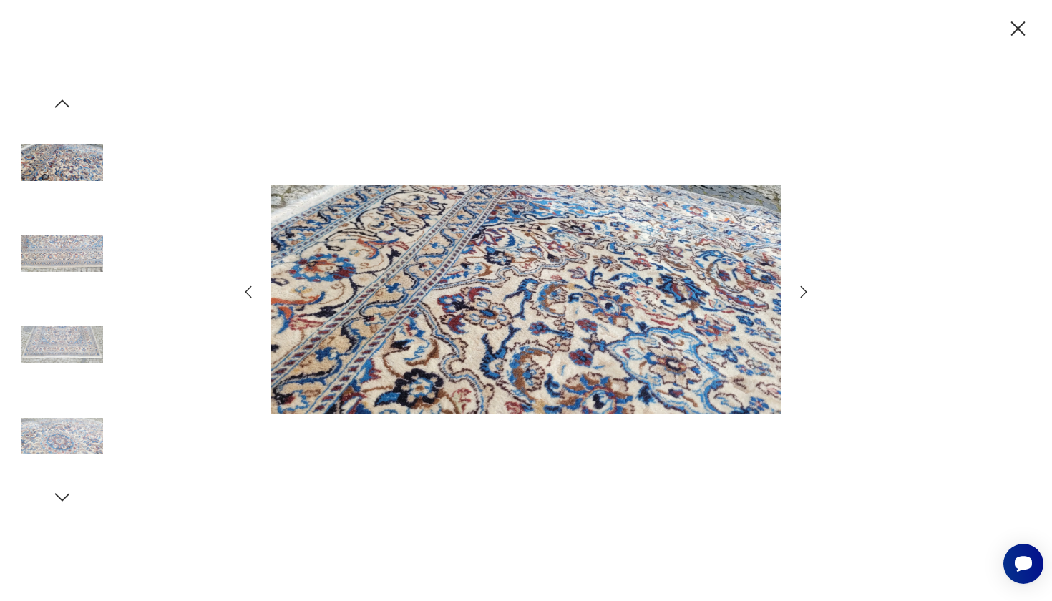
click at [73, 155] on img at bounding box center [62, 163] width 82 height 82
click at [58, 437] on img at bounding box center [62, 437] width 82 height 82
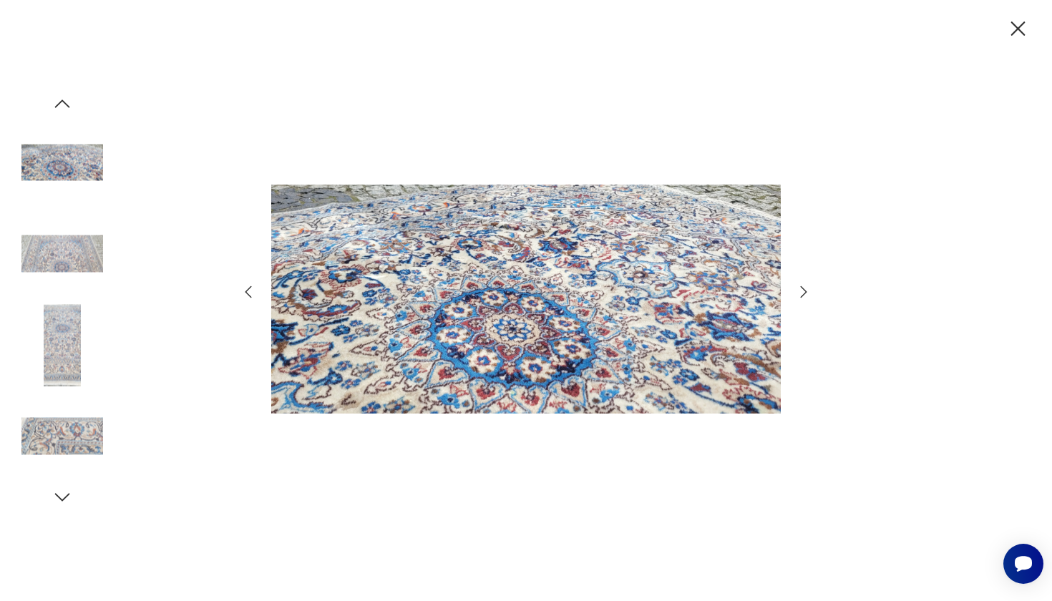
click at [64, 504] on icon "button" at bounding box center [62, 496] width 21 height 21
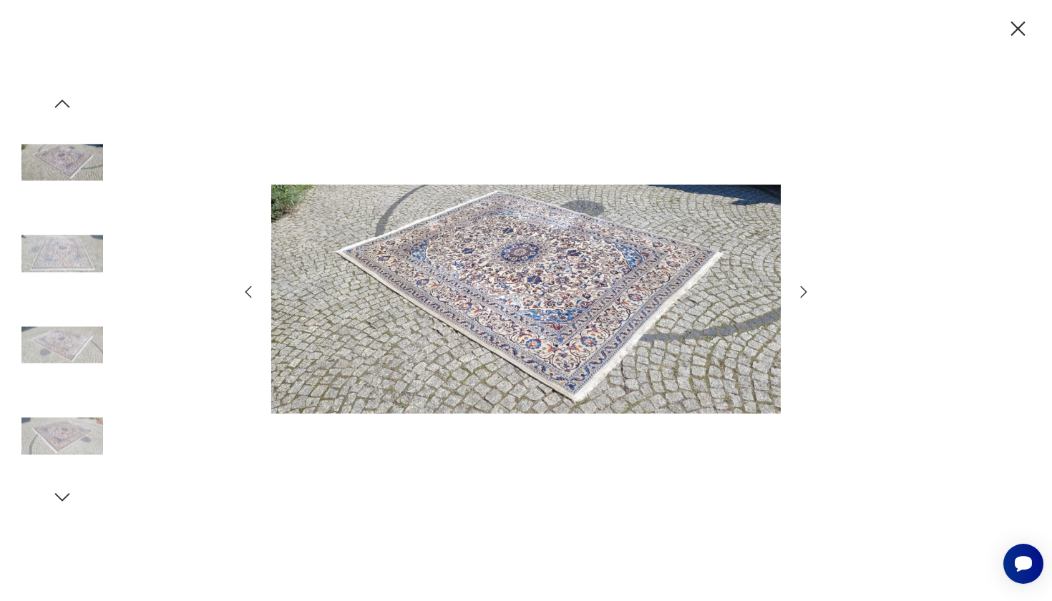
click at [1012, 24] on icon "button" at bounding box center [1018, 28] width 14 height 14
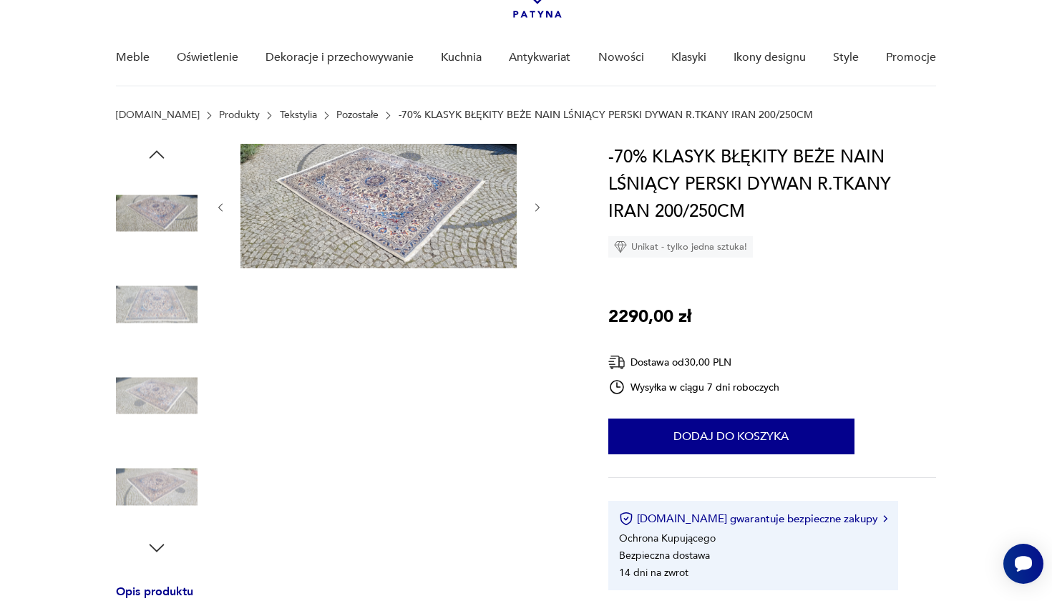
scroll to position [90, 0]
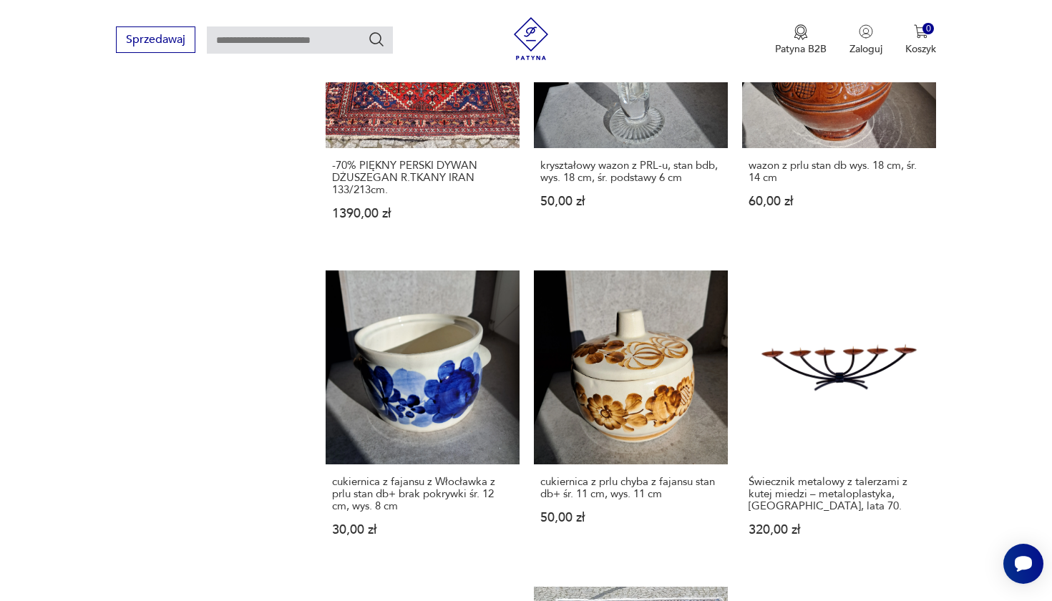
scroll to position [1153, 0]
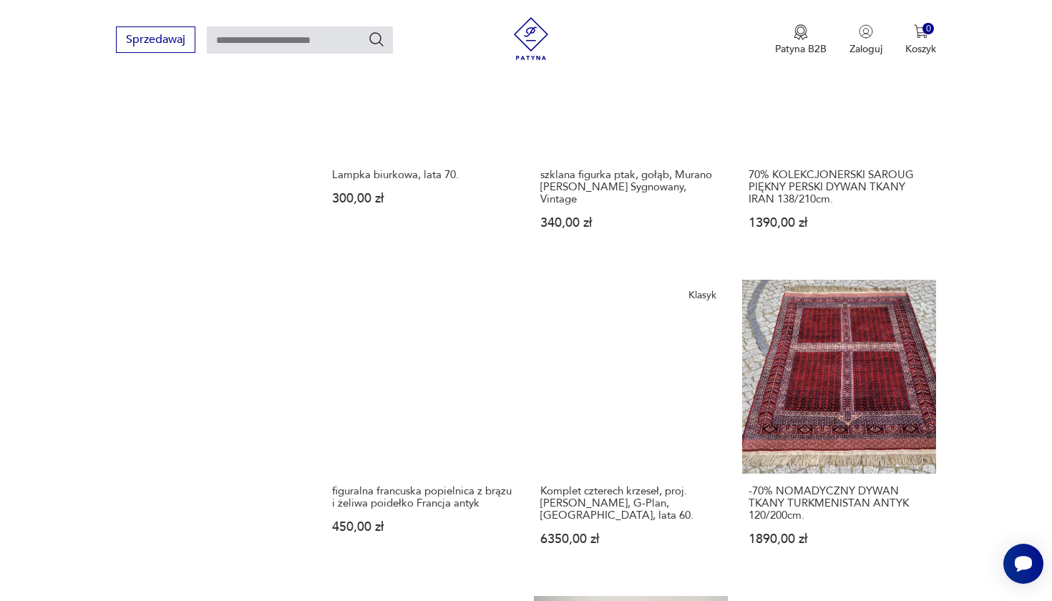
scroll to position [1121, 0]
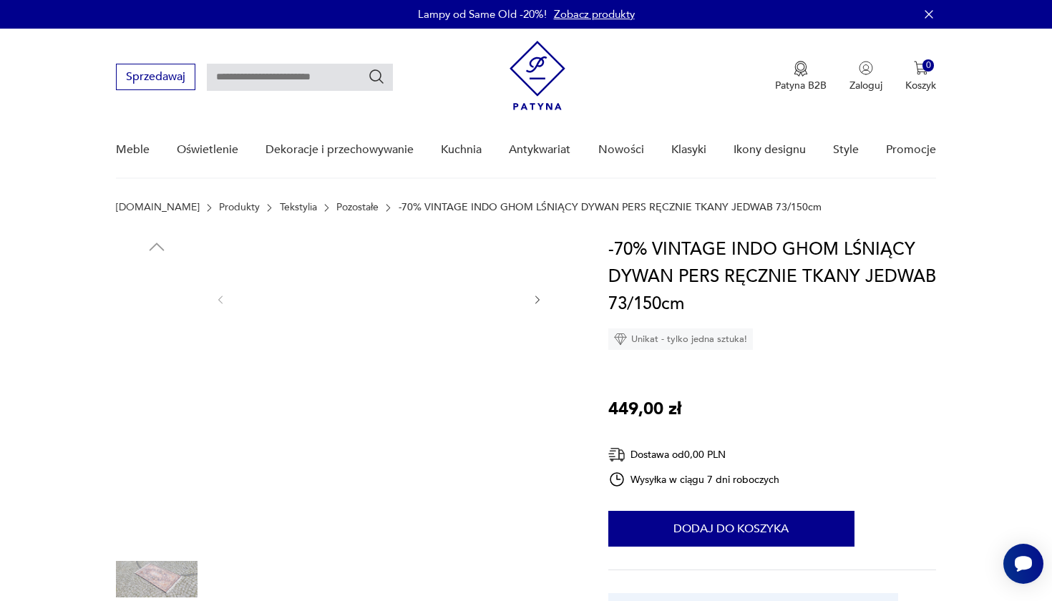
click at [391, 308] on img at bounding box center [378, 298] width 276 height 124
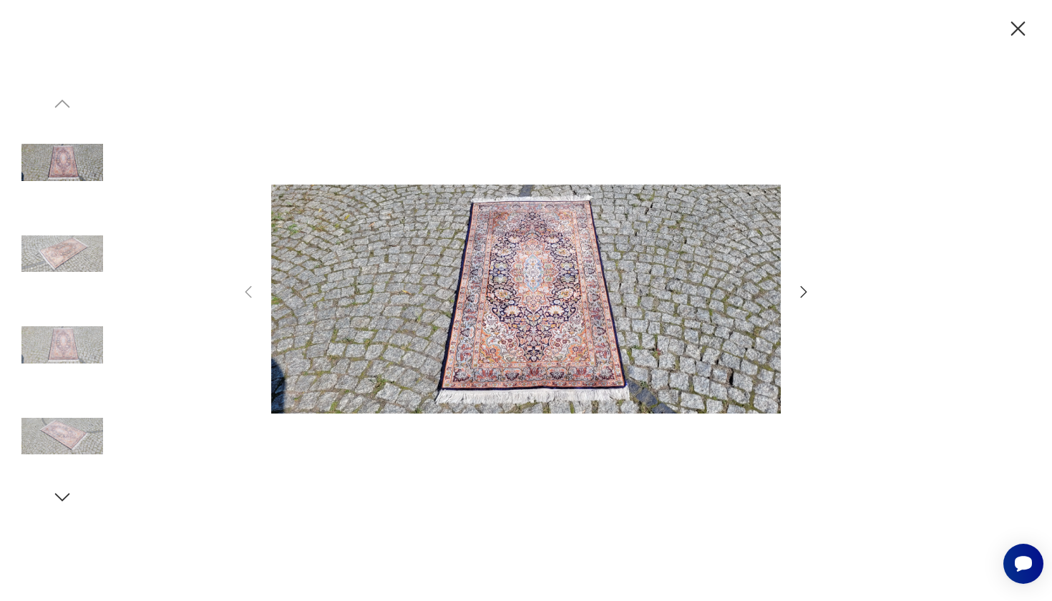
click at [65, 431] on img at bounding box center [62, 437] width 82 height 82
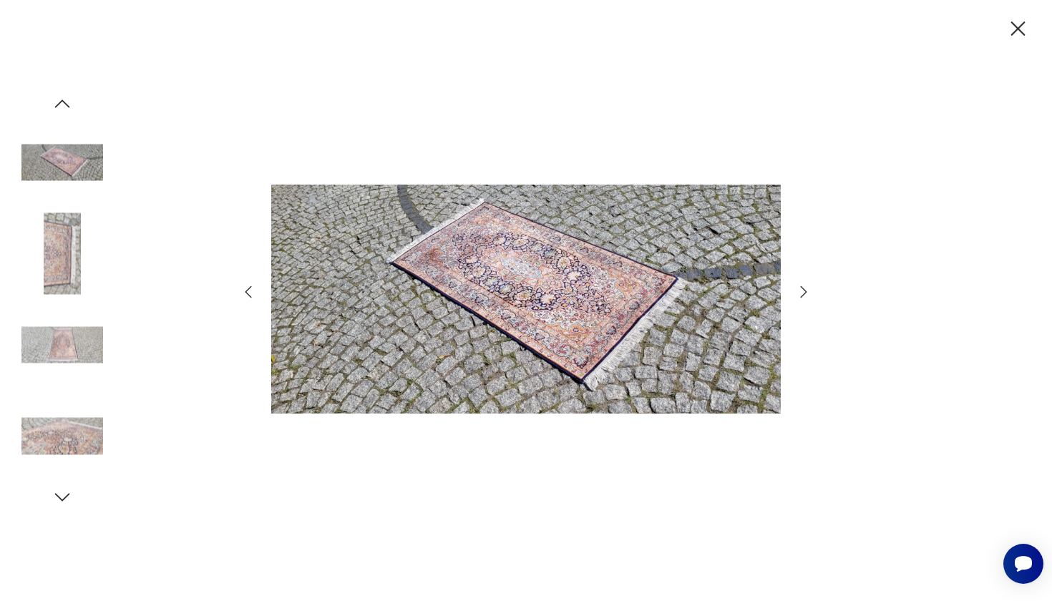
click at [59, 493] on icon "button" at bounding box center [62, 496] width 21 height 21
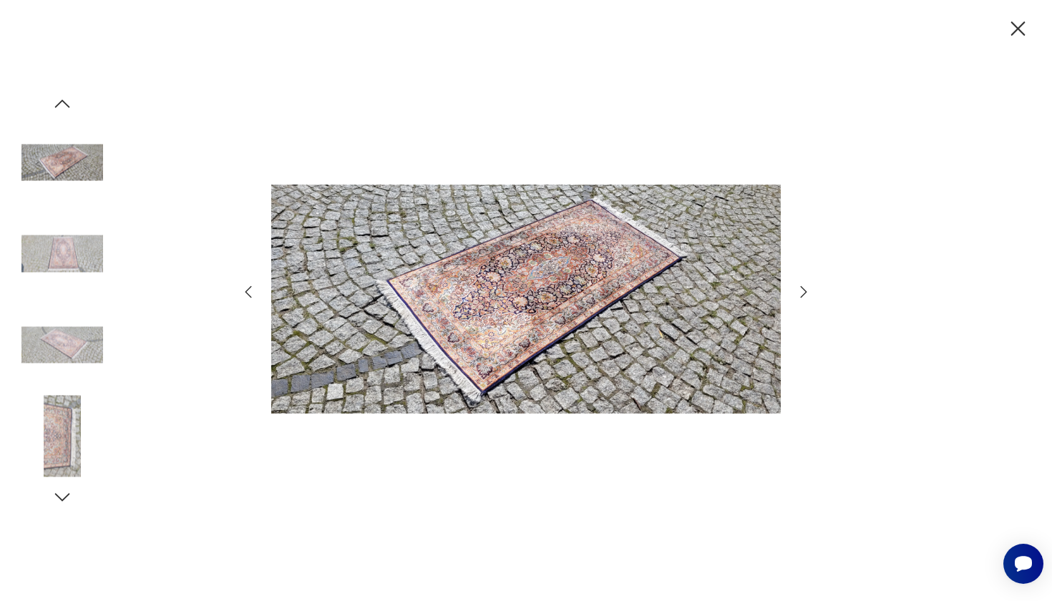
click at [59, 428] on img at bounding box center [62, 437] width 82 height 82
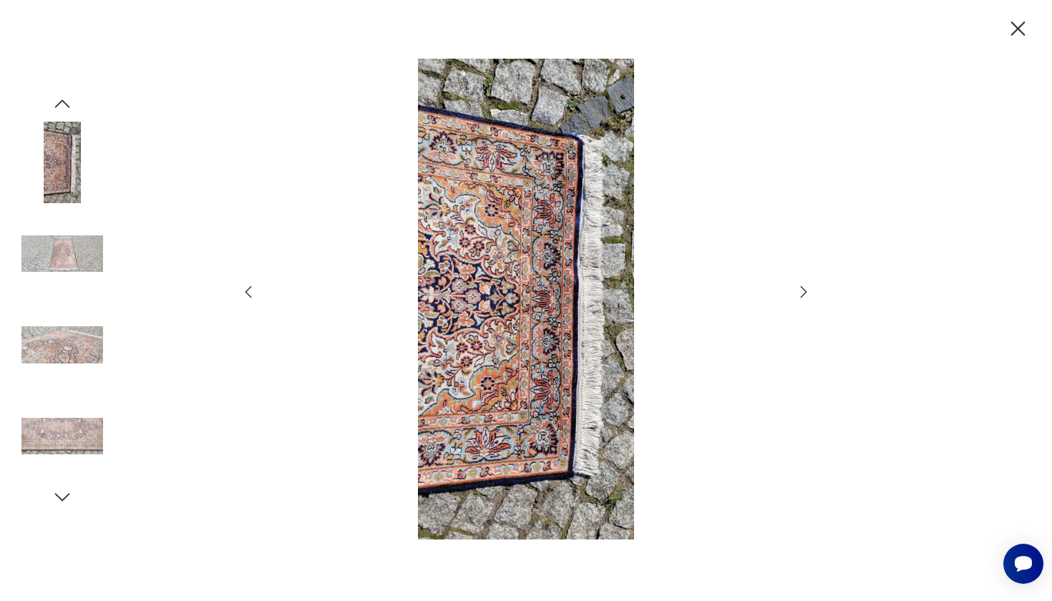
click at [59, 344] on img at bounding box center [62, 345] width 82 height 82
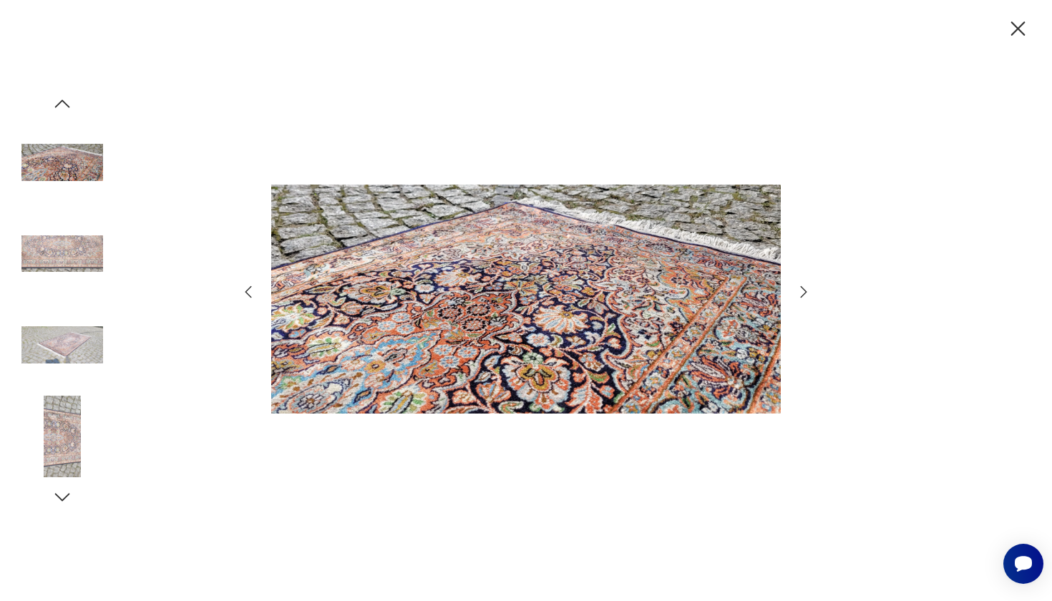
click at [1018, 30] on icon "button" at bounding box center [1018, 28] width 14 height 14
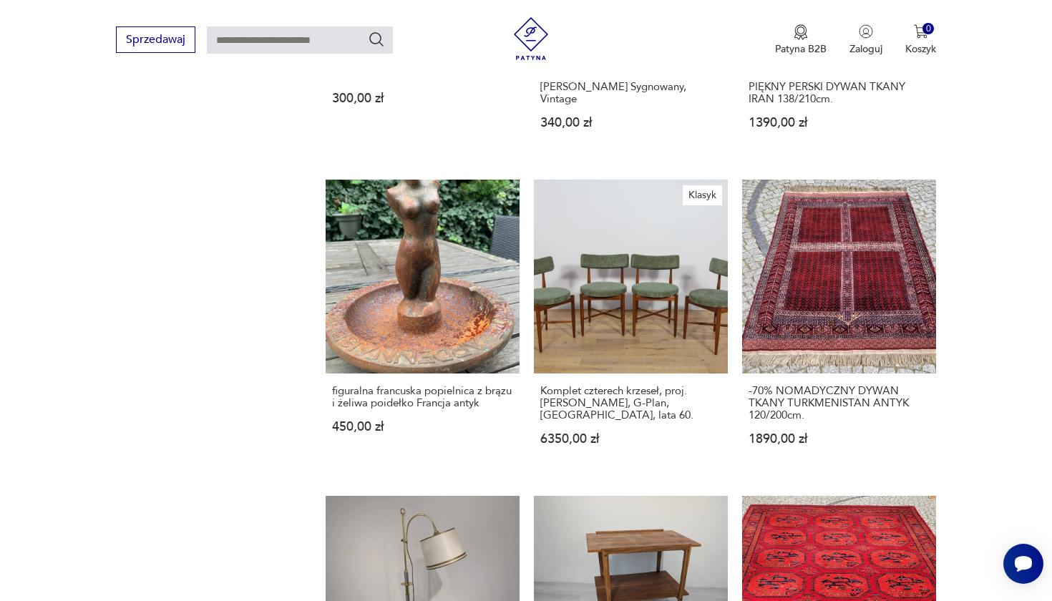
scroll to position [1220, 0]
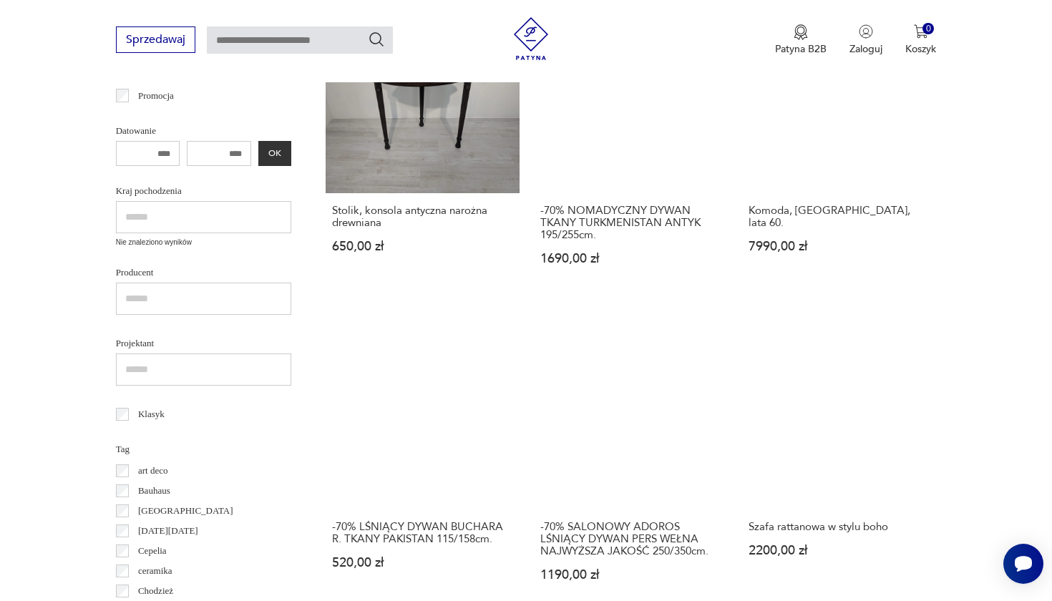
scroll to position [460, 0]
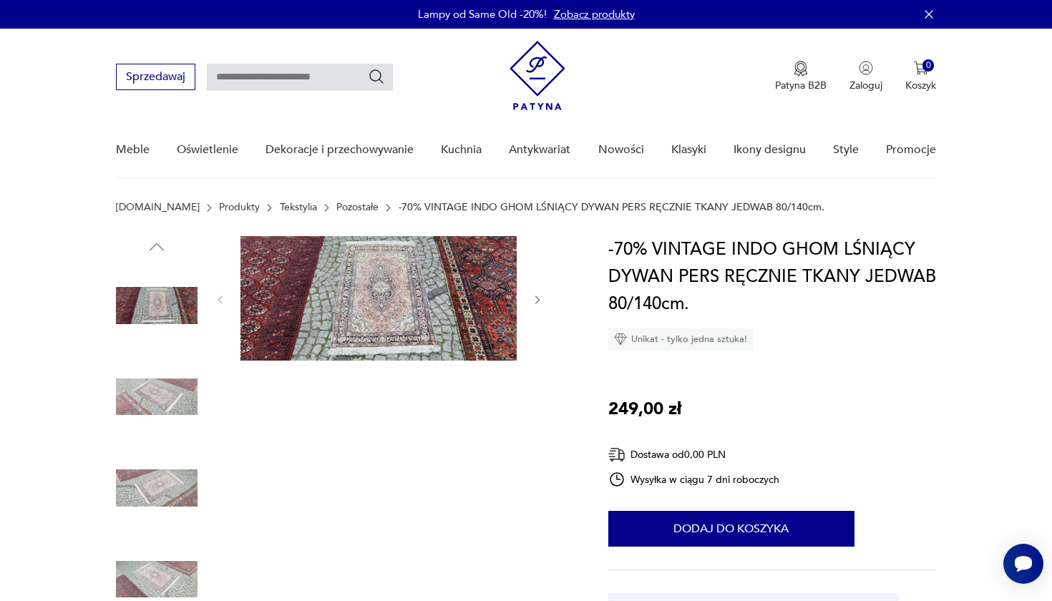
click at [155, 569] on img at bounding box center [157, 580] width 82 height 82
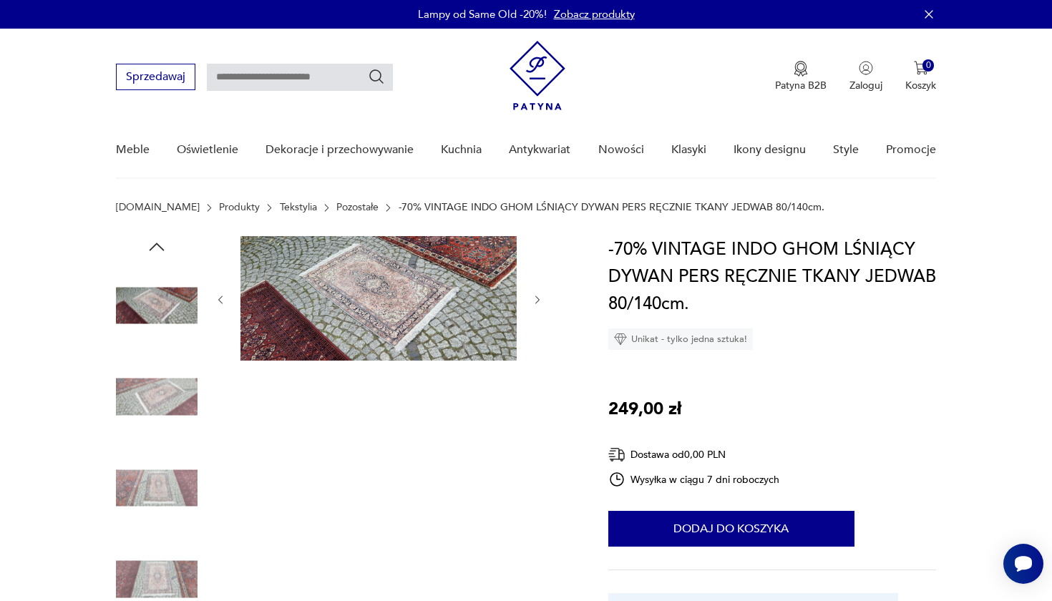
click at [359, 328] on img at bounding box center [378, 298] width 276 height 124
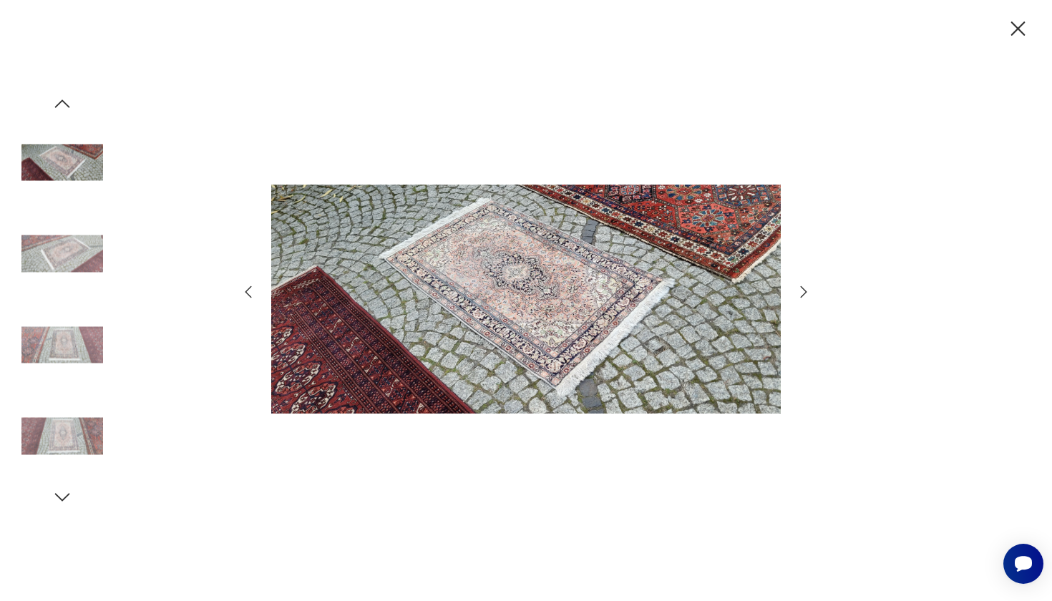
click at [801, 290] on icon "button" at bounding box center [803, 291] width 17 height 17
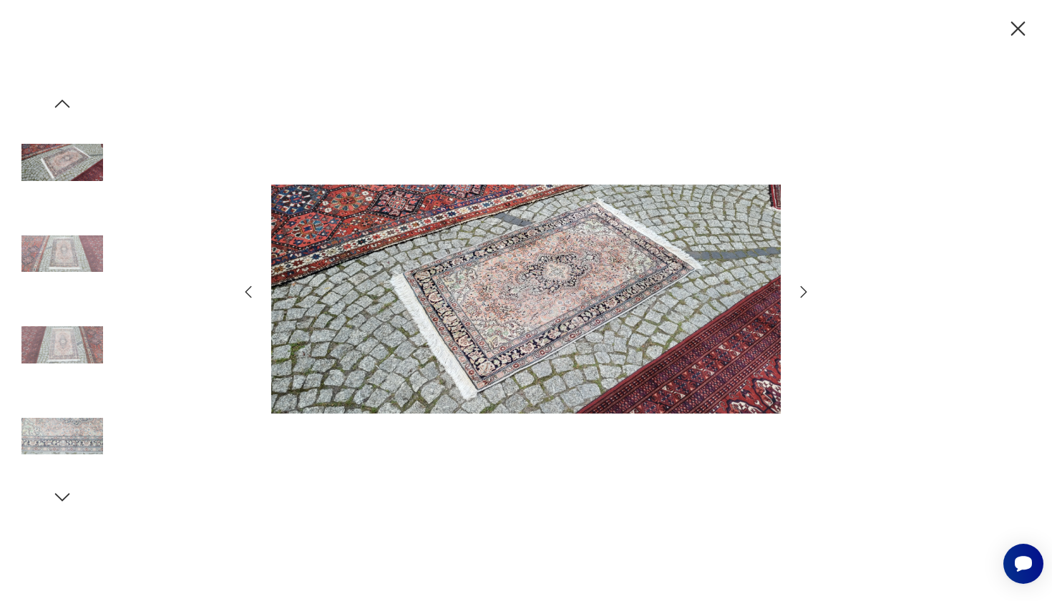
click at [801, 290] on icon "button" at bounding box center [803, 291] width 17 height 17
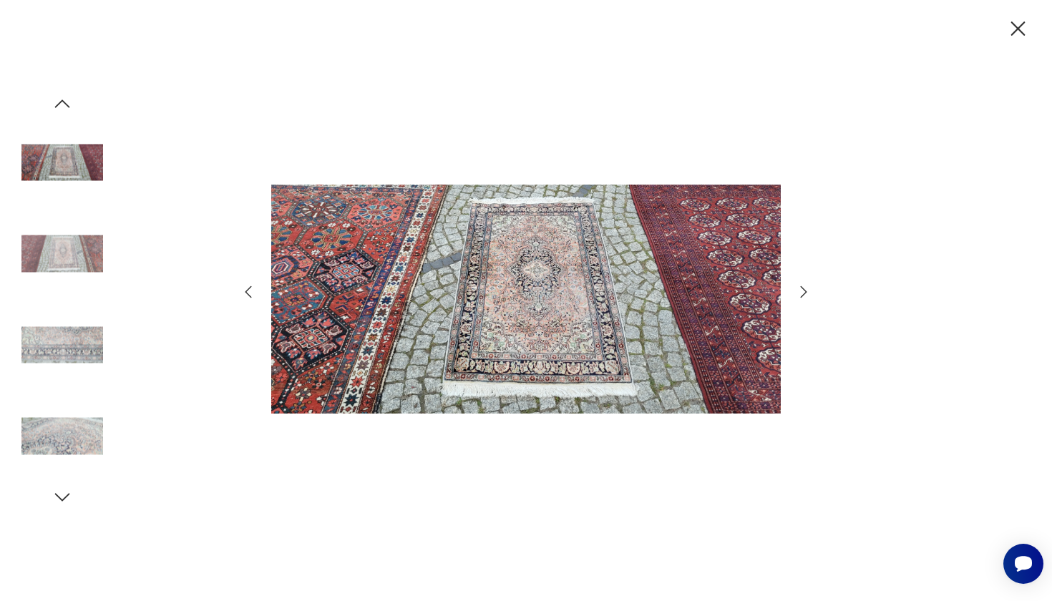
click at [801, 290] on icon "button" at bounding box center [803, 291] width 17 height 17
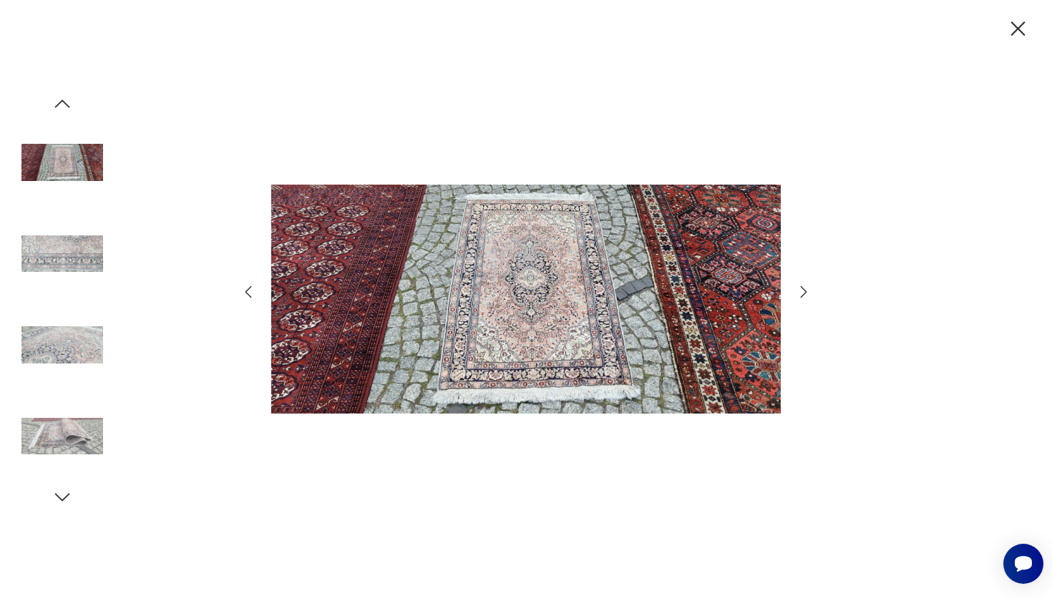
click at [801, 290] on icon "button" at bounding box center [803, 291] width 17 height 17
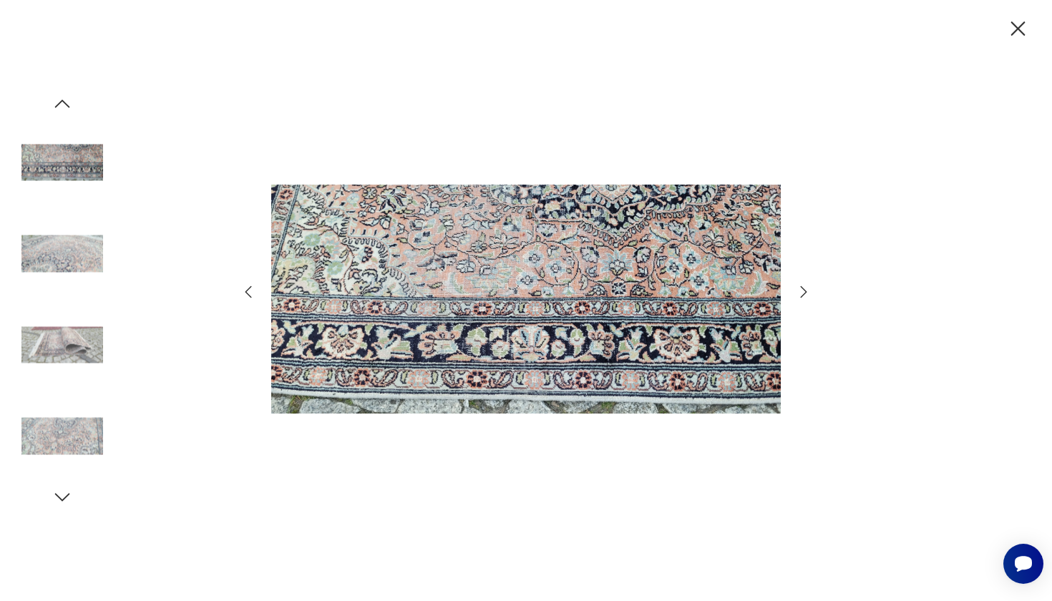
click at [801, 292] on icon "button" at bounding box center [803, 291] width 17 height 17
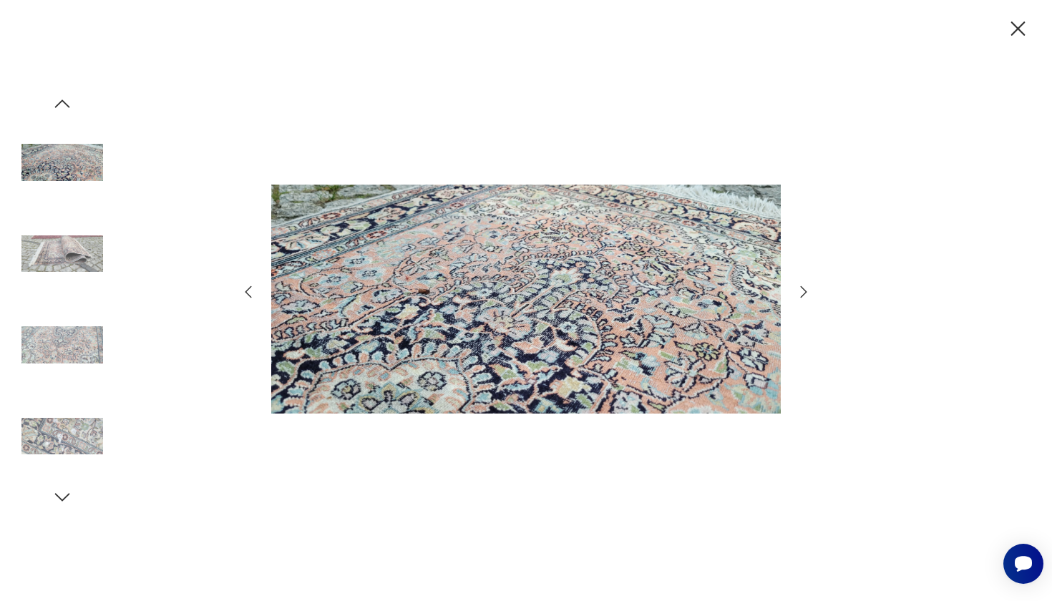
click at [801, 292] on icon "button" at bounding box center [803, 291] width 17 height 17
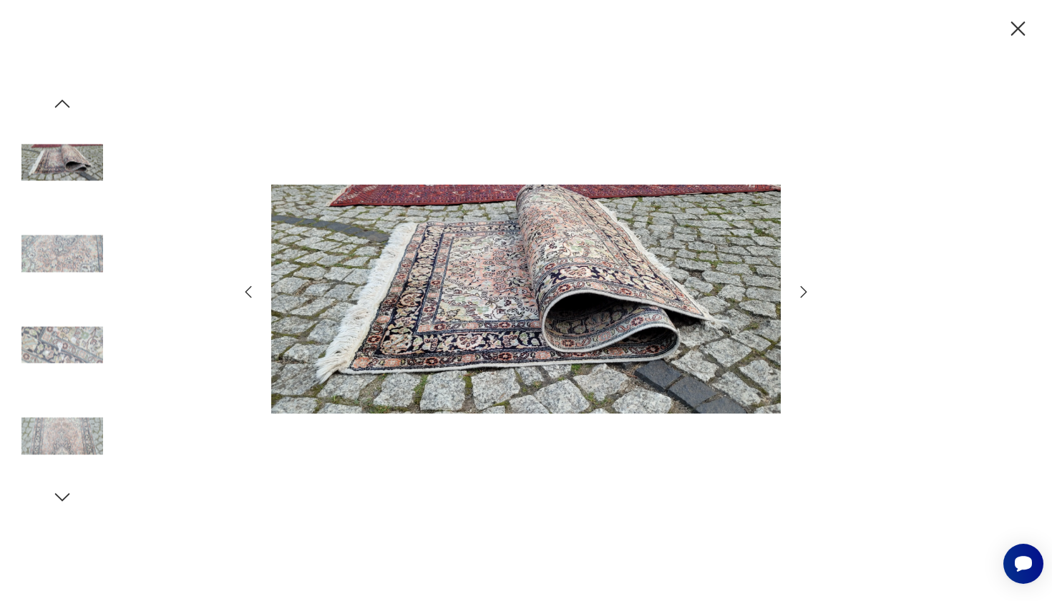
click at [1016, 28] on icon "button" at bounding box center [1018, 28] width 14 height 14
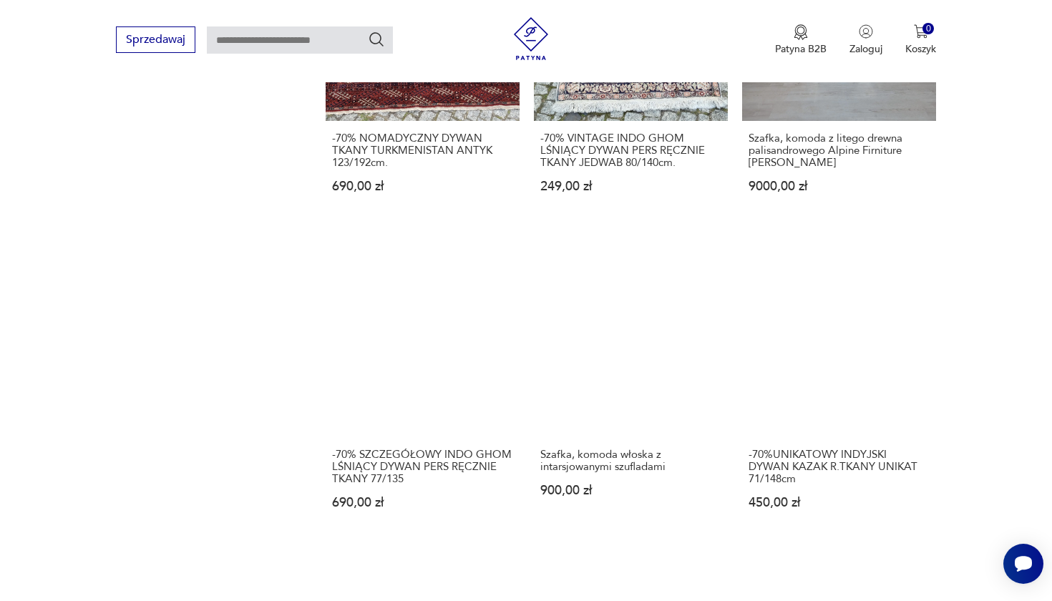
scroll to position [1162, 0]
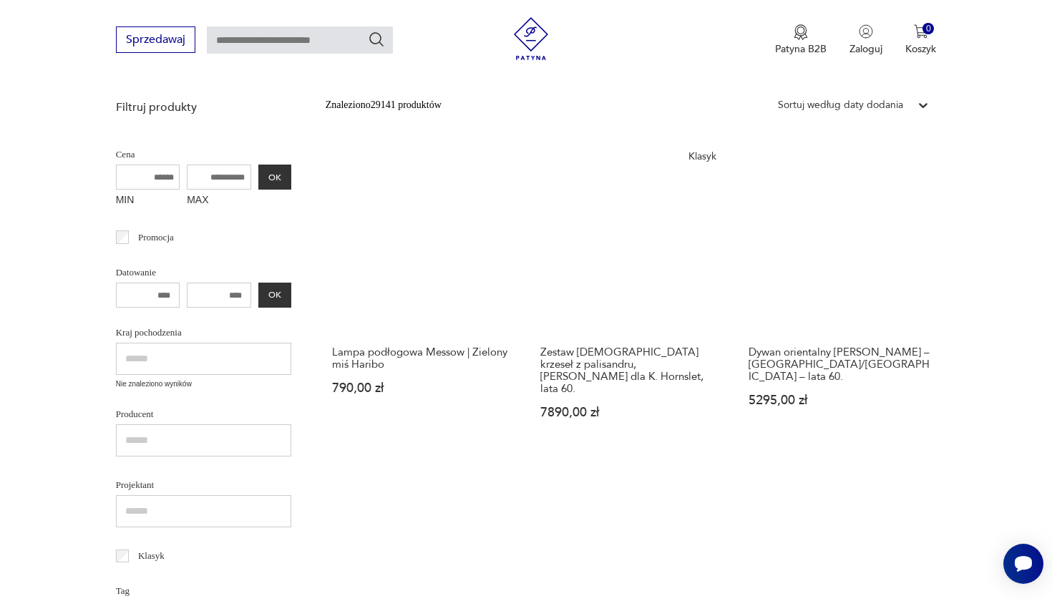
scroll to position [313, 0]
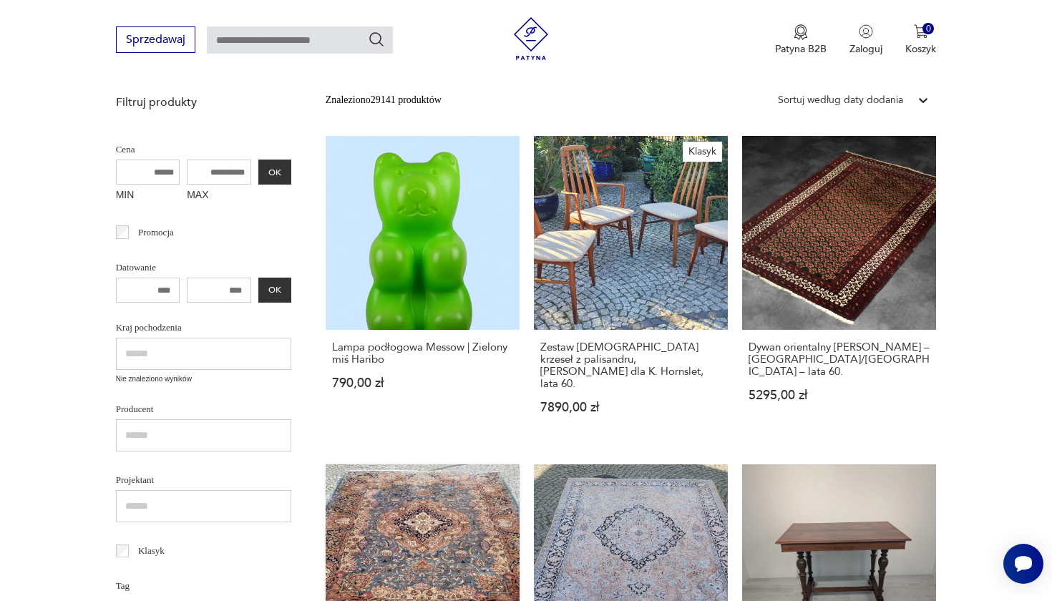
click at [519, 464] on link "-70%SZCZEGÓLOWY [PERSON_NAME] DYWAN R. TKANY IRAN 248/370CM 3190,00 zł" at bounding box center [422, 610] width 194 height 293
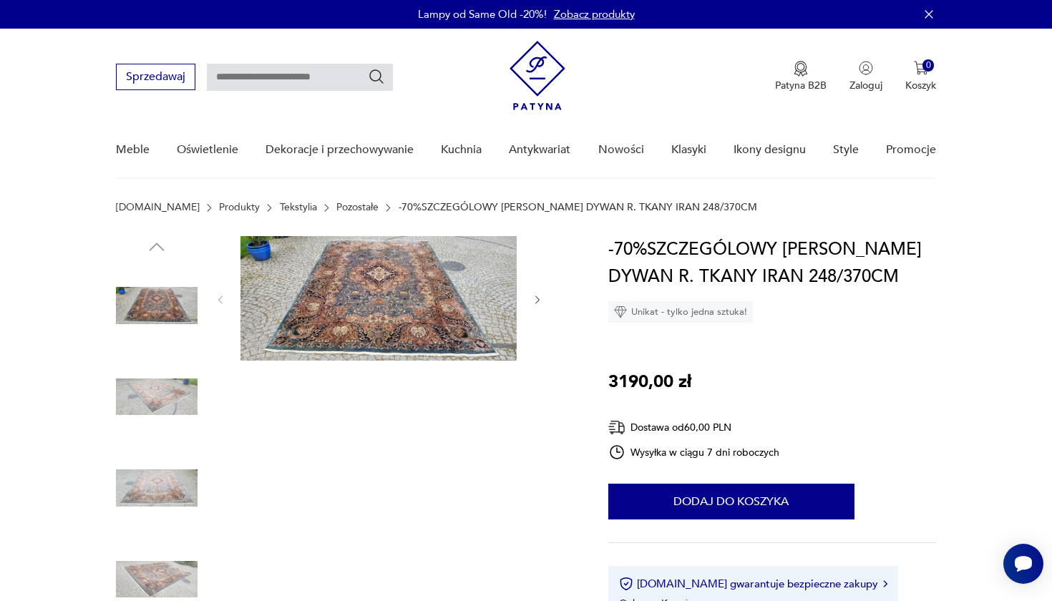
click at [383, 324] on img at bounding box center [378, 298] width 276 height 124
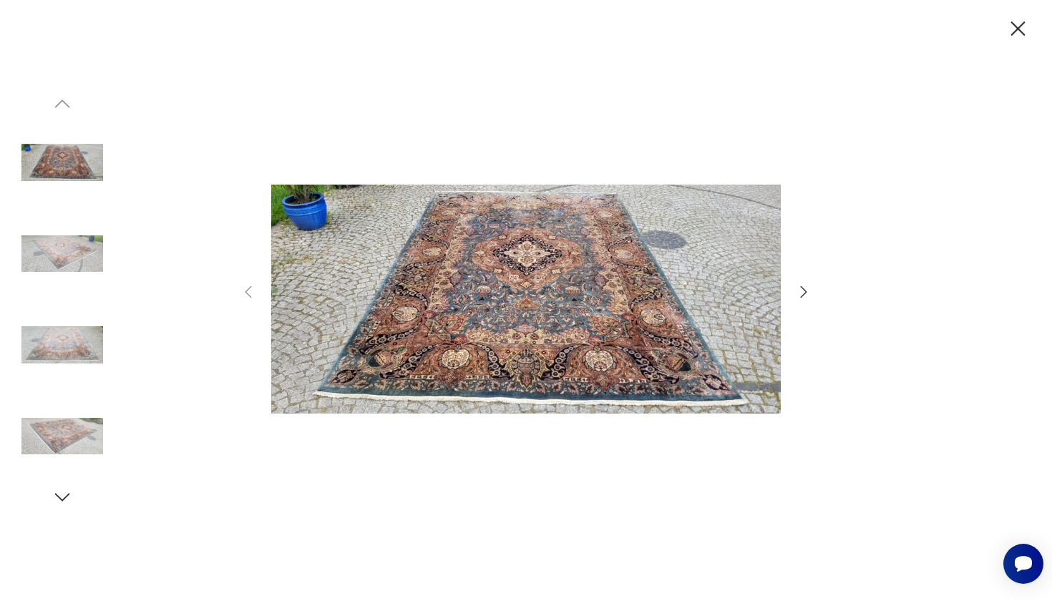
click at [383, 324] on img at bounding box center [525, 299] width 509 height 481
click at [71, 423] on img at bounding box center [62, 437] width 82 height 82
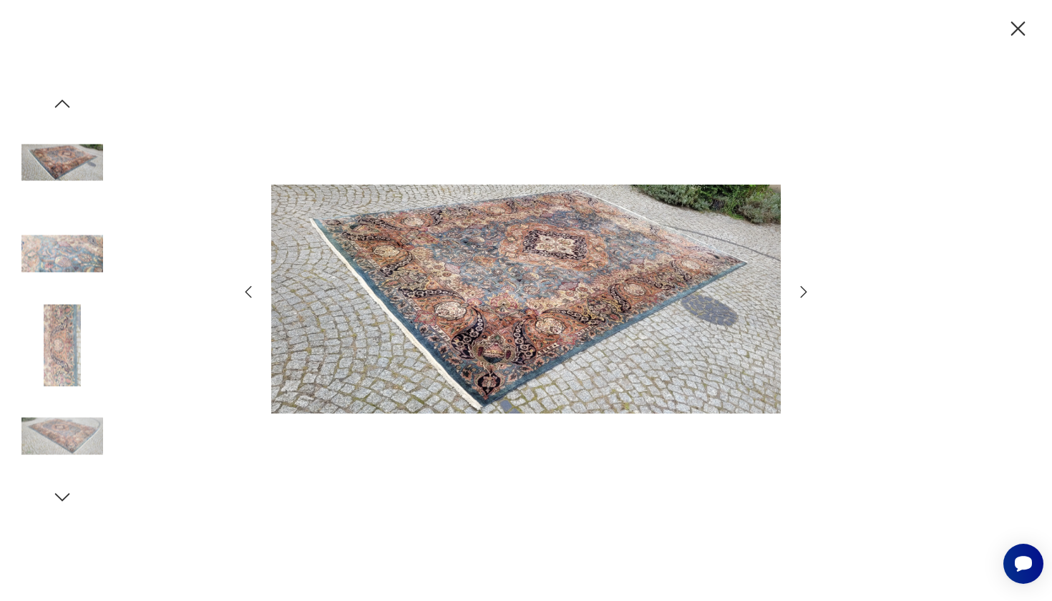
click at [63, 348] on img at bounding box center [62, 345] width 82 height 82
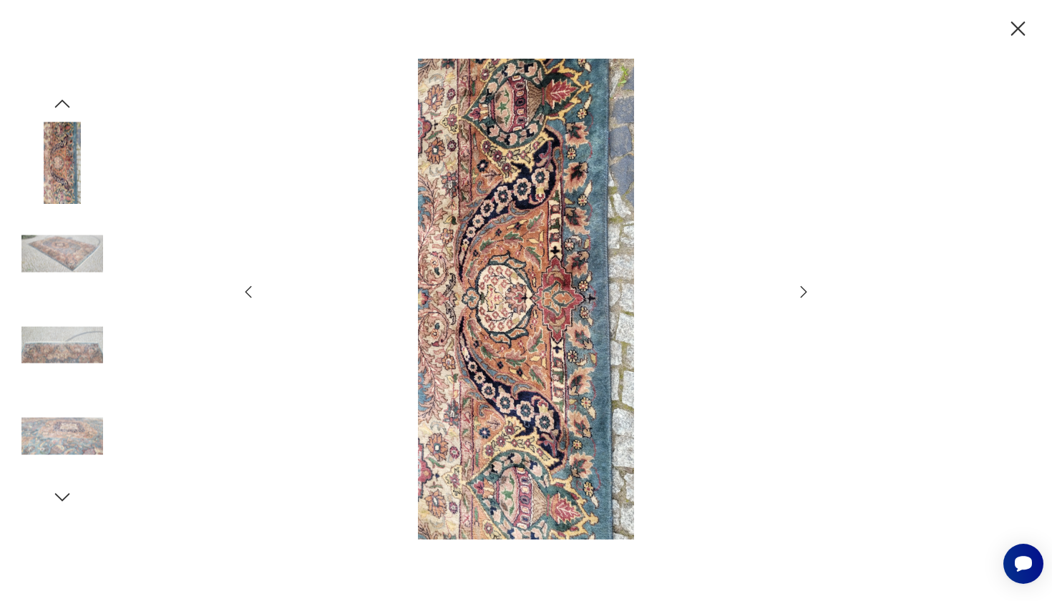
click at [68, 436] on img at bounding box center [62, 437] width 82 height 82
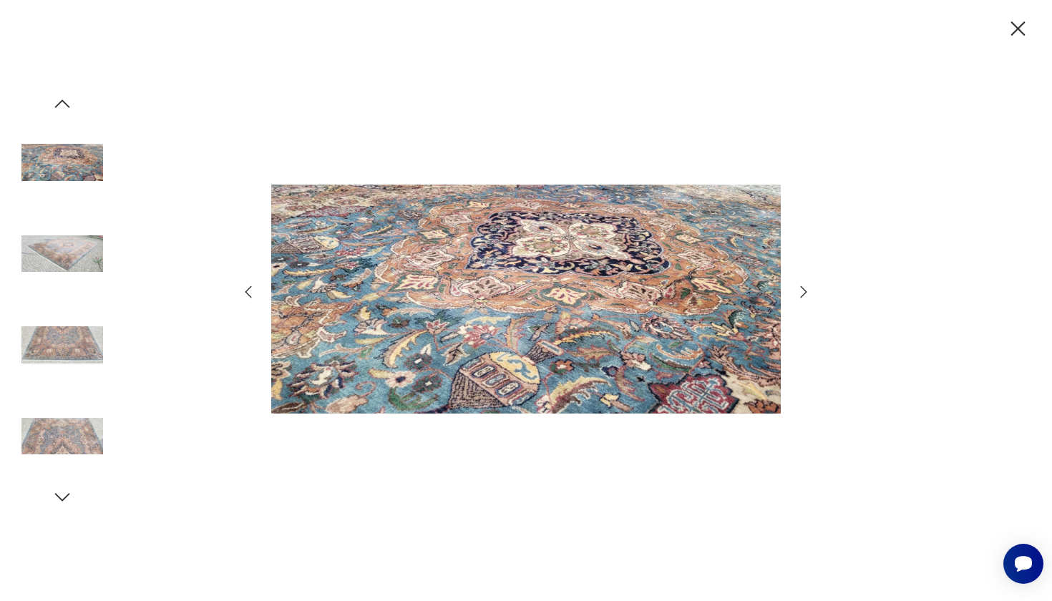
click at [65, 330] on img at bounding box center [62, 345] width 82 height 82
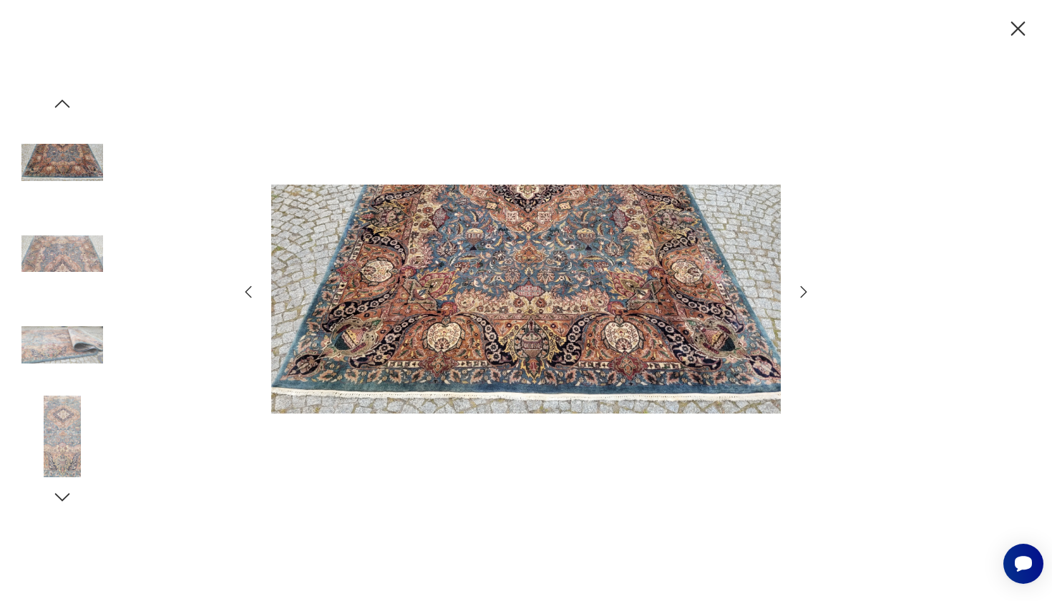
click at [1018, 29] on icon "button" at bounding box center [1018, 28] width 14 height 14
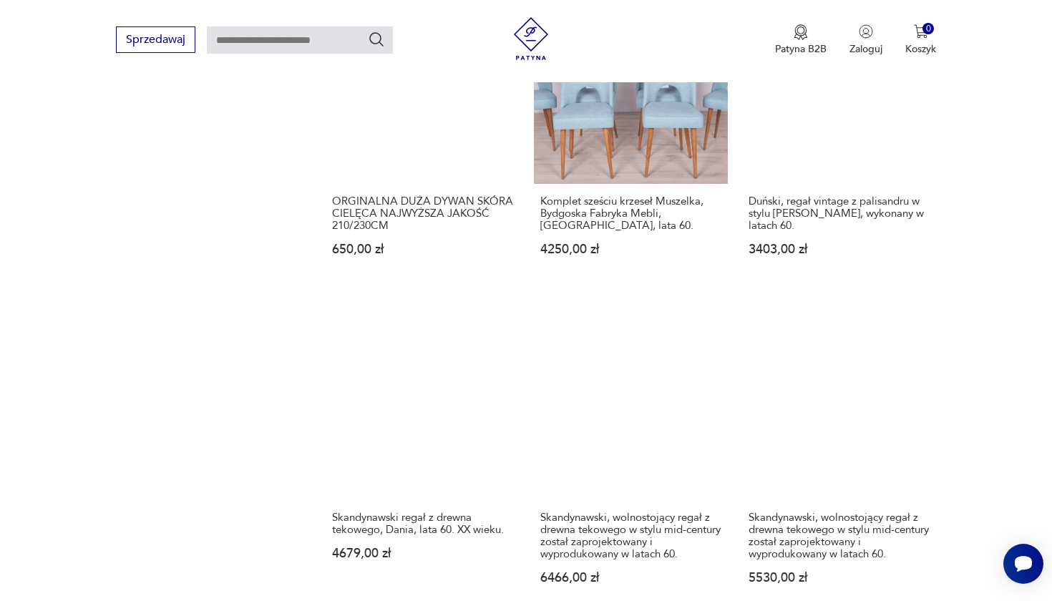
scroll to position [1127, 0]
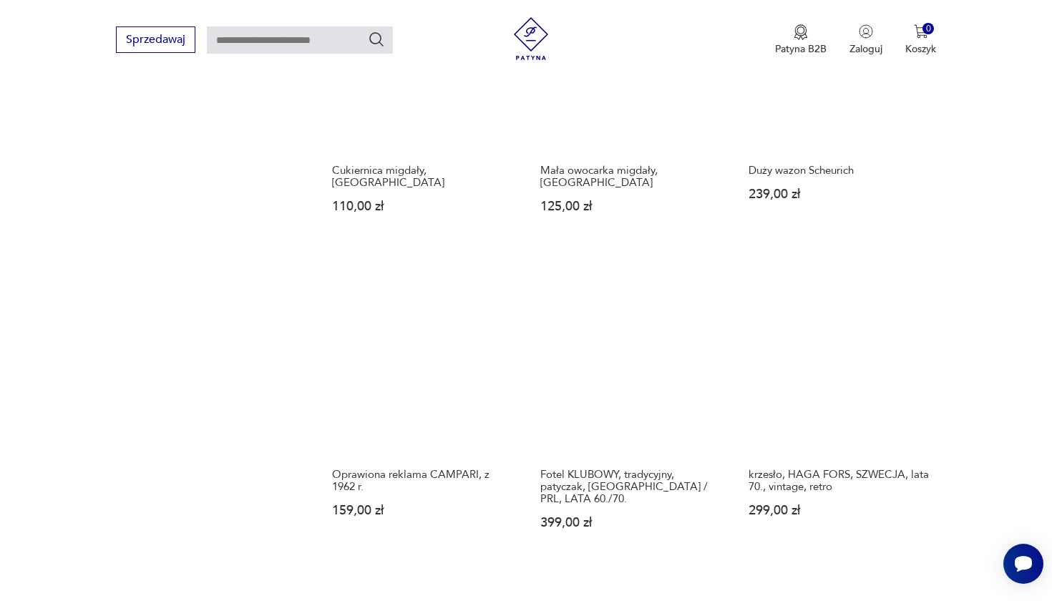
scroll to position [1112, 0]
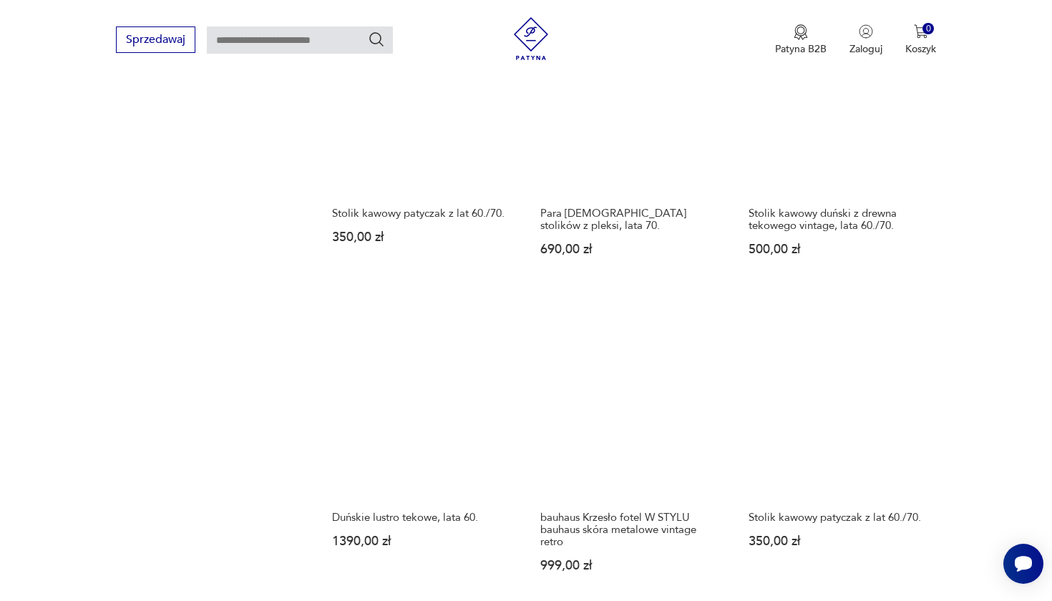
scroll to position [1102, 0]
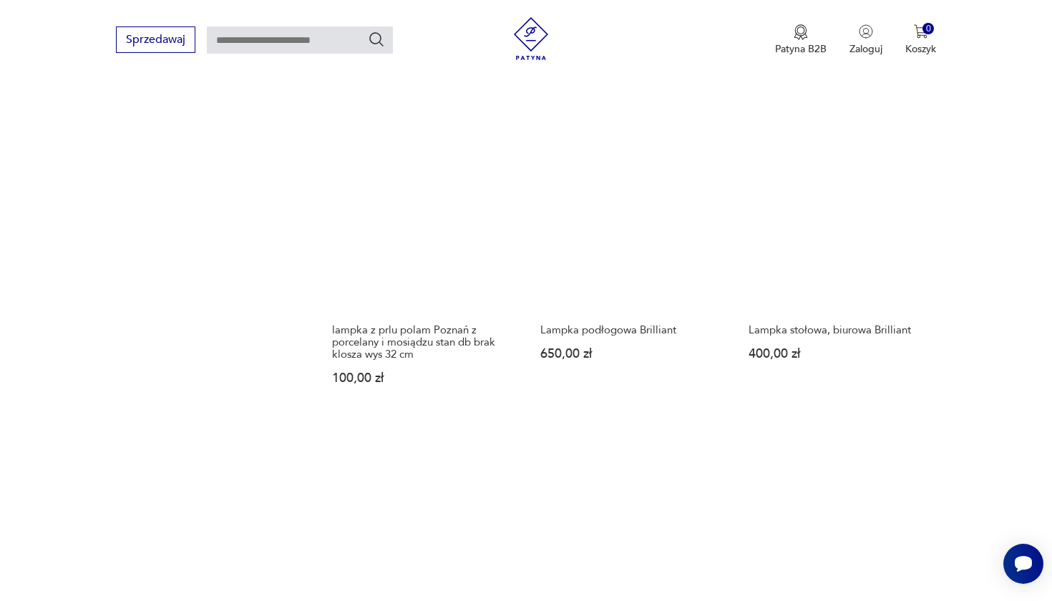
scroll to position [1283, 0]
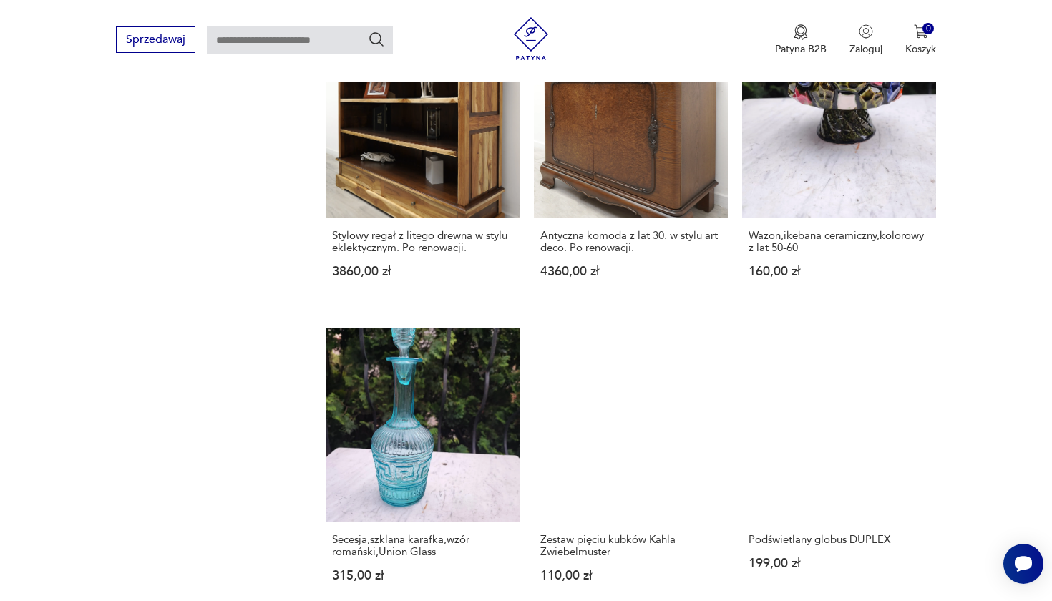
scroll to position [1063, 0]
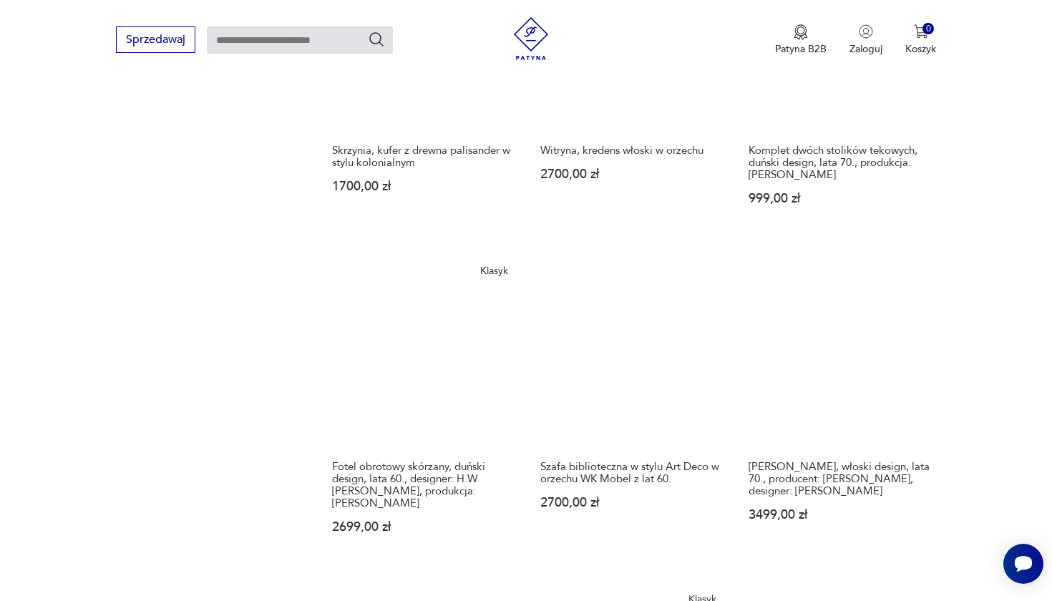
scroll to position [1124, 0]
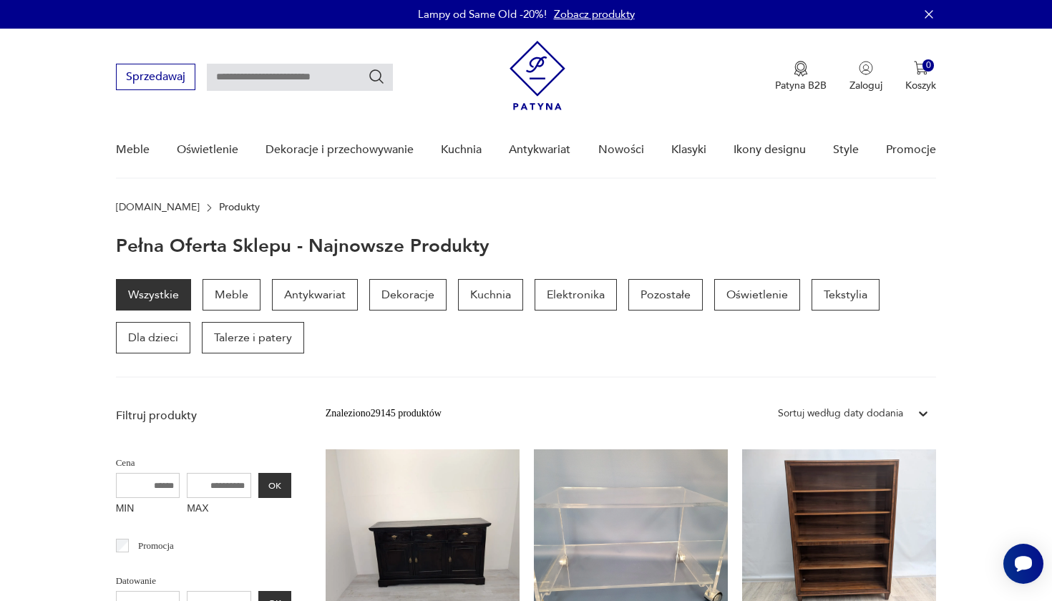
click at [300, 77] on input "text" at bounding box center [300, 77] width 186 height 27
type input "******"
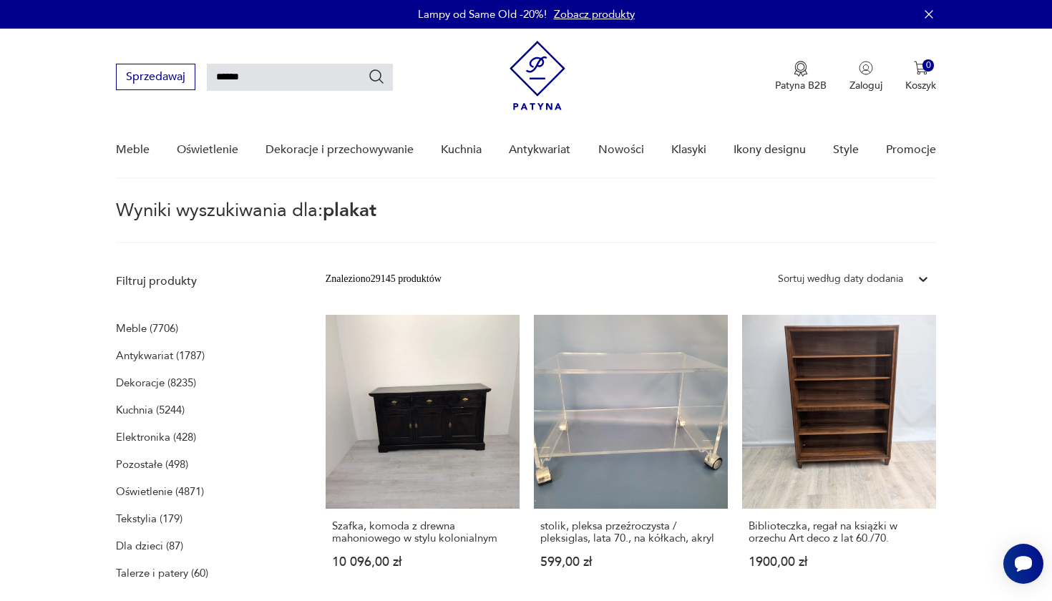
type input "******"
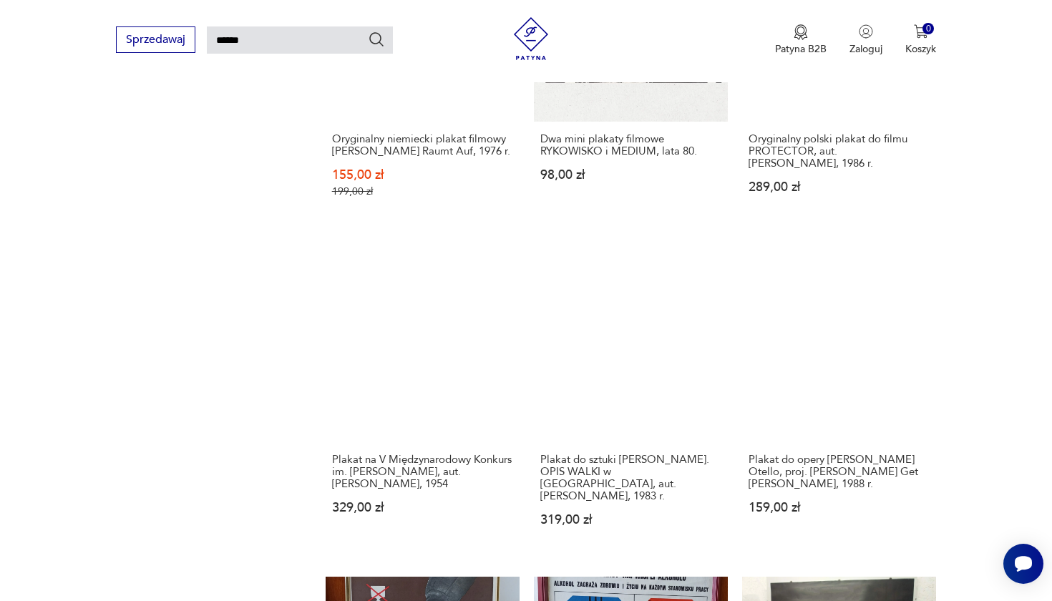
scroll to position [1042, 0]
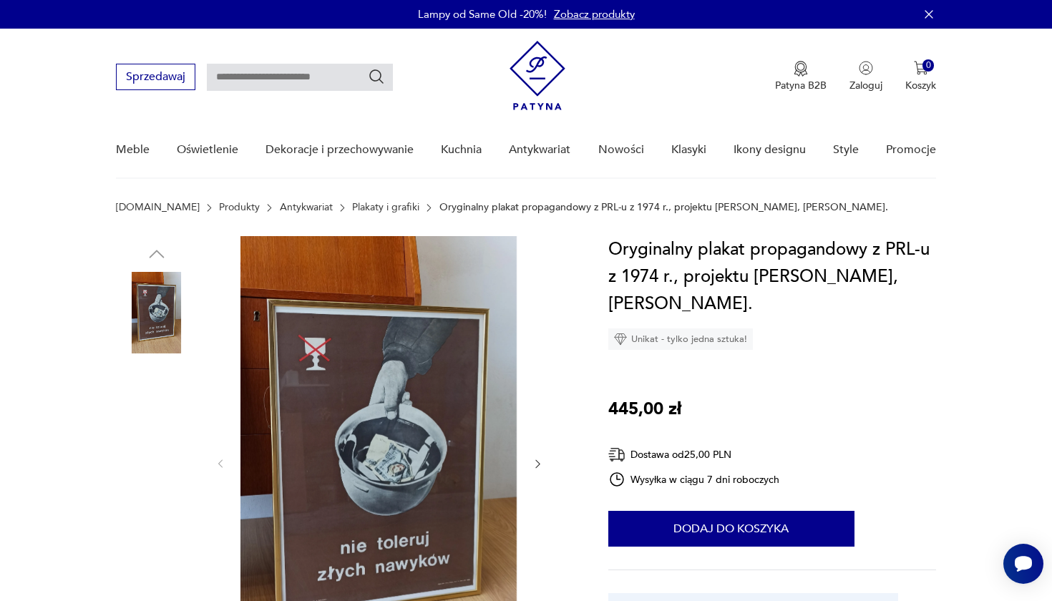
click at [406, 483] on img at bounding box center [378, 462] width 276 height 453
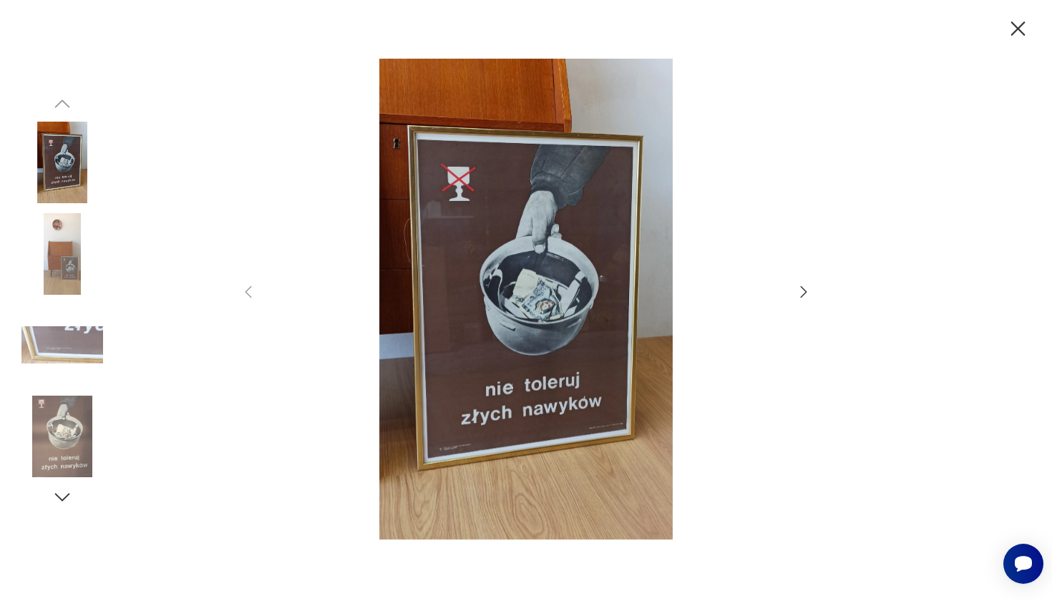
click at [60, 272] on img at bounding box center [62, 254] width 82 height 82
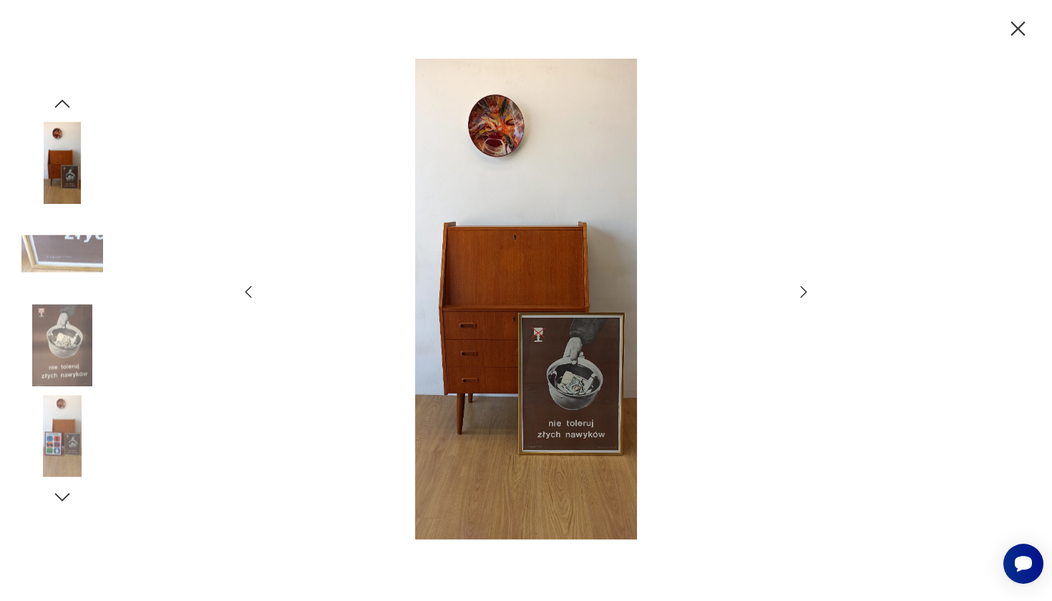
click at [52, 349] on img at bounding box center [62, 345] width 82 height 82
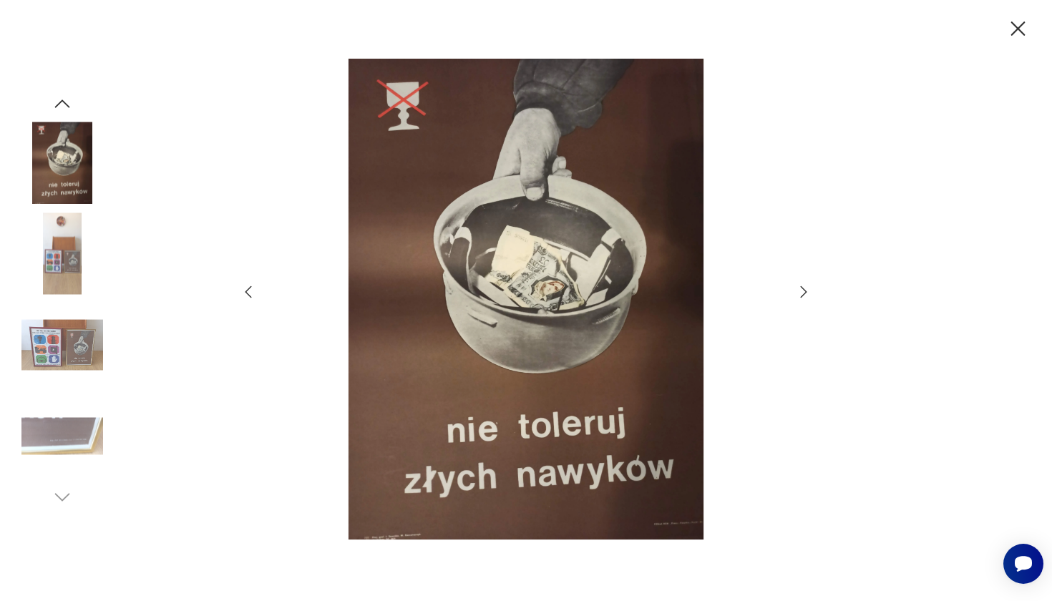
click at [1017, 29] on icon "button" at bounding box center [1018, 28] width 14 height 14
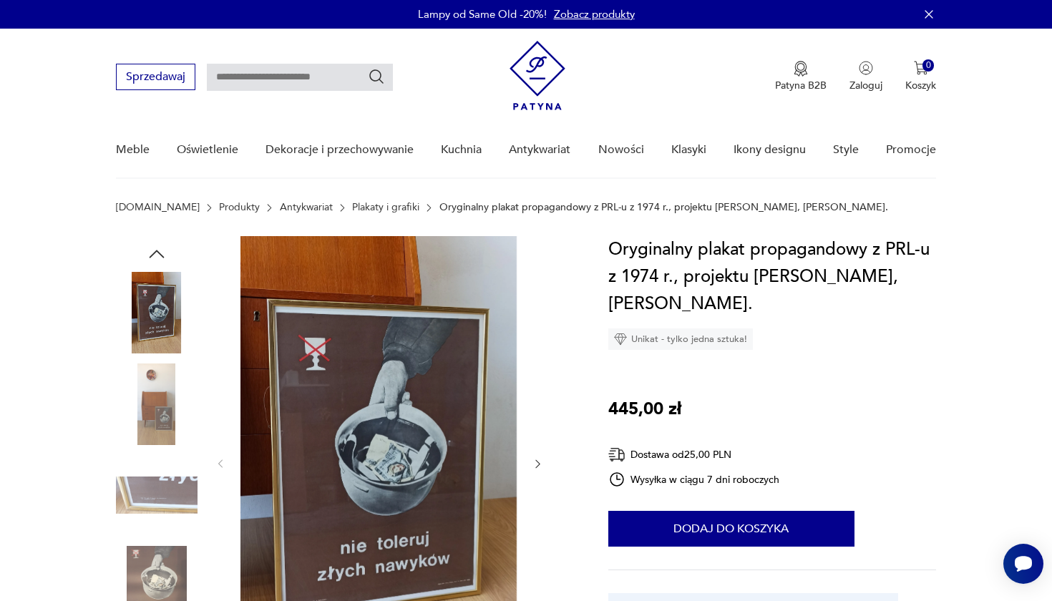
type input "******"
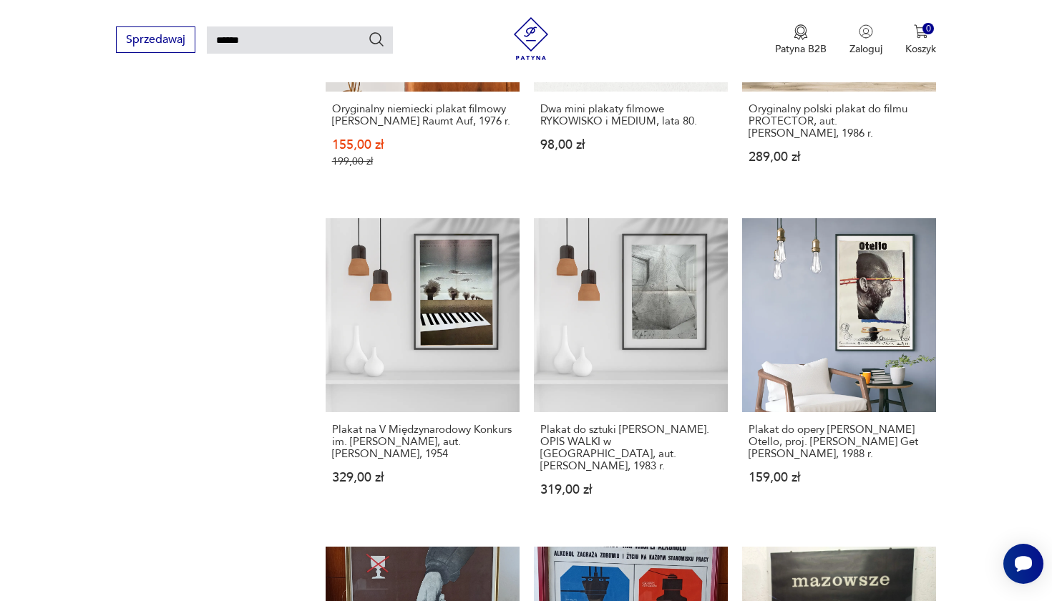
scroll to position [1067, 0]
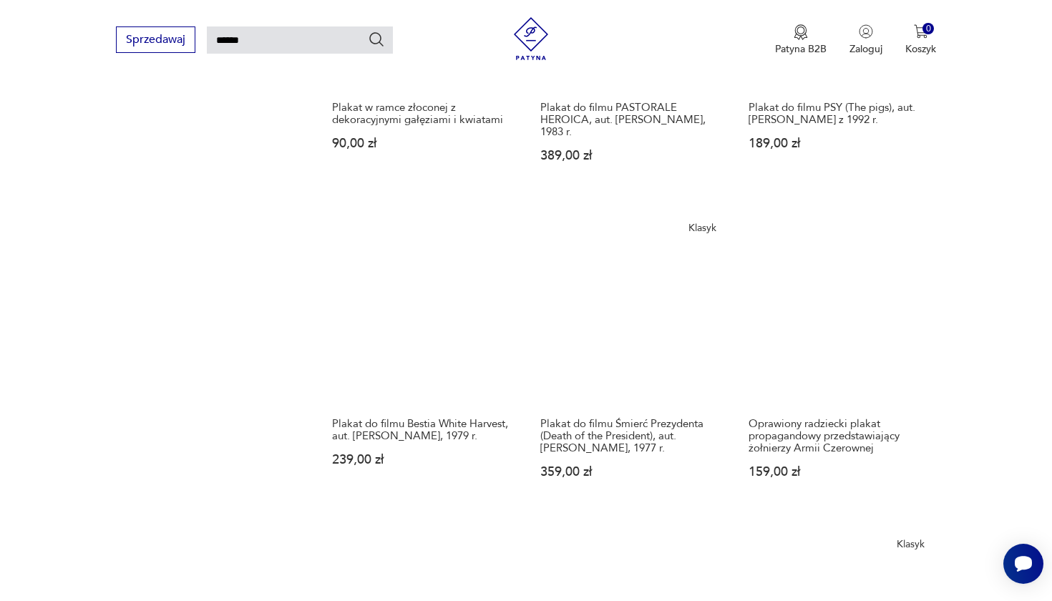
scroll to position [1080, 0]
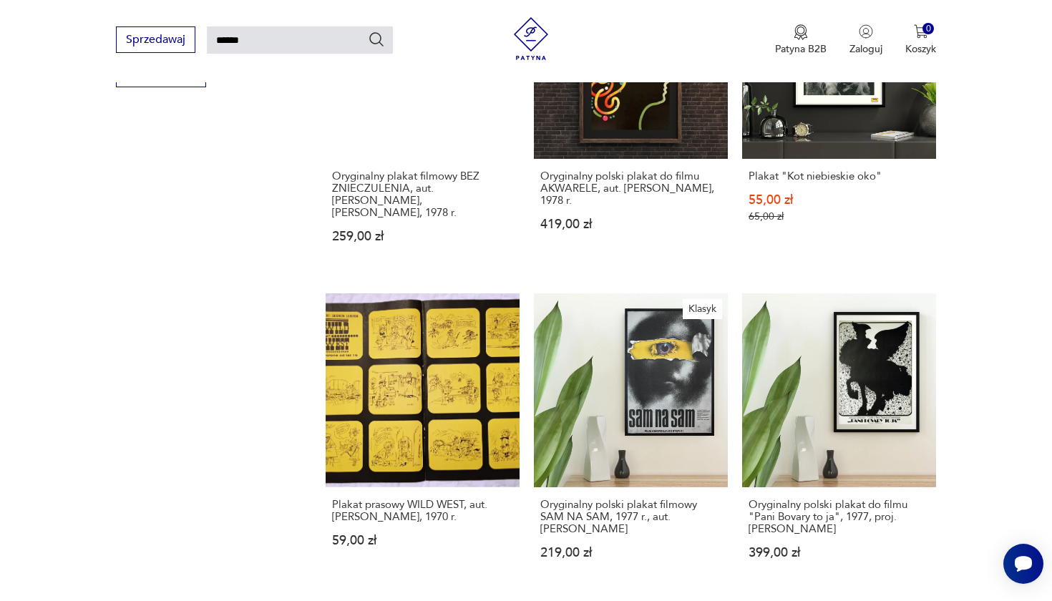
scroll to position [990, 0]
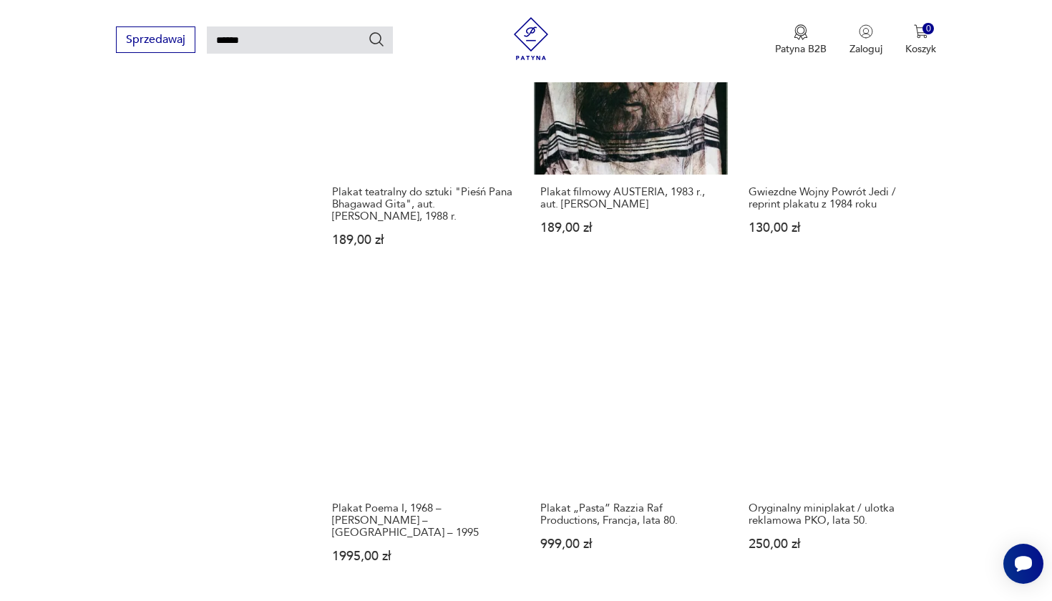
scroll to position [1073, 0]
